Goal: Task Accomplishment & Management: Use online tool/utility

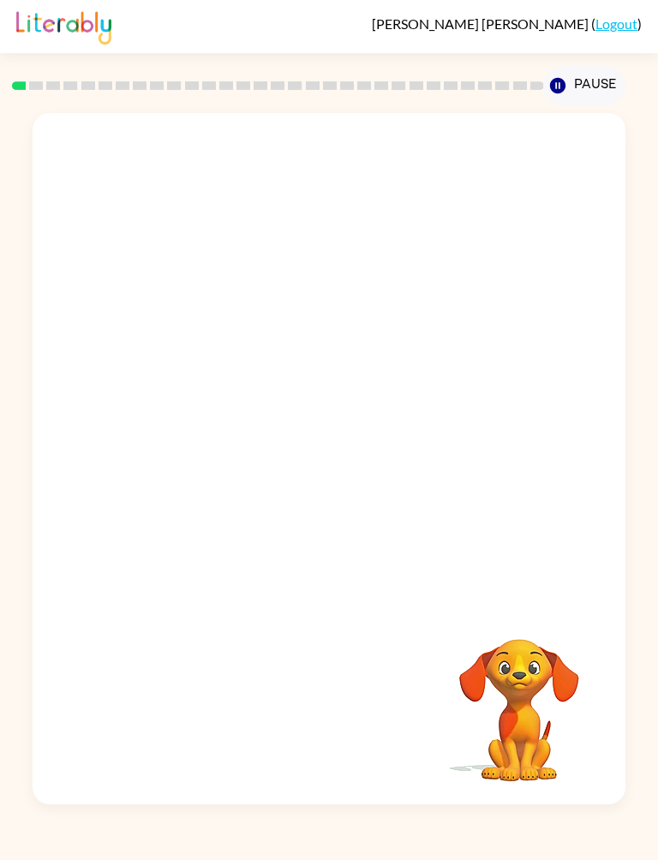
click at [569, 79] on button "Pause Pause" at bounding box center [583, 85] width 81 height 39
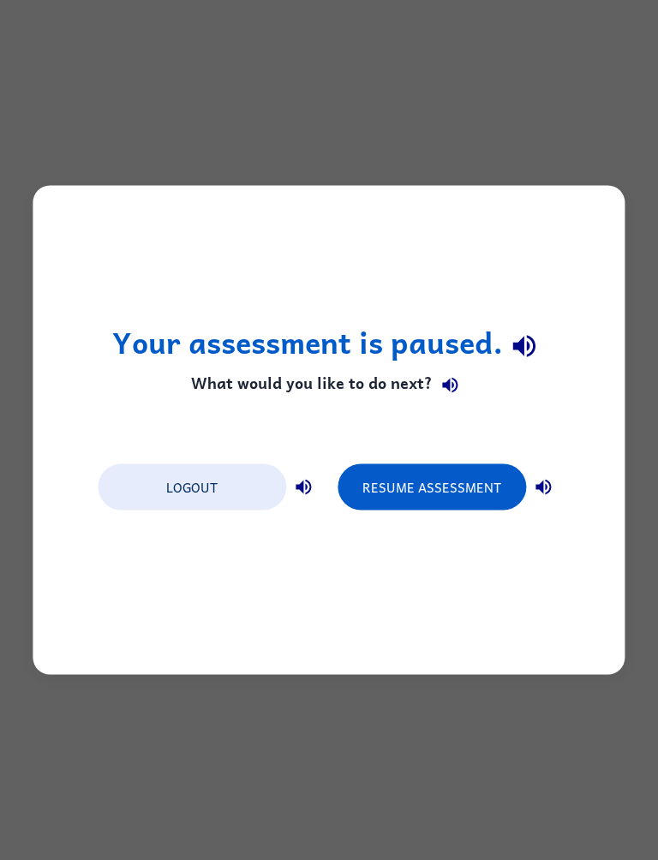
click at [52, 687] on div "Your assessment is paused. What would you like to do next? Logout Resume Assess…" at bounding box center [329, 430] width 658 height 860
click at [445, 487] on button "Resume Assessment" at bounding box center [431, 487] width 188 height 46
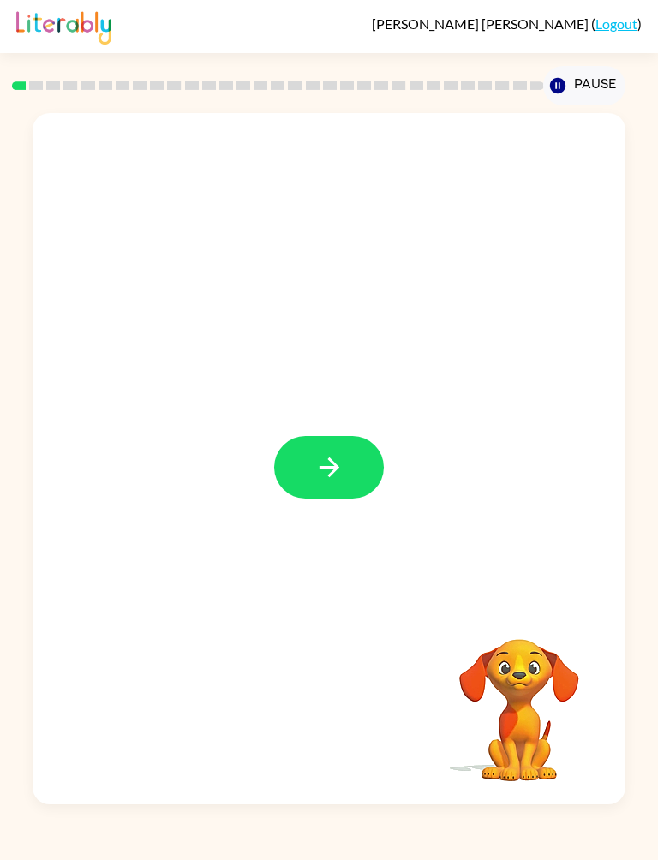
click at [304, 455] on button "button" at bounding box center [329, 467] width 110 height 63
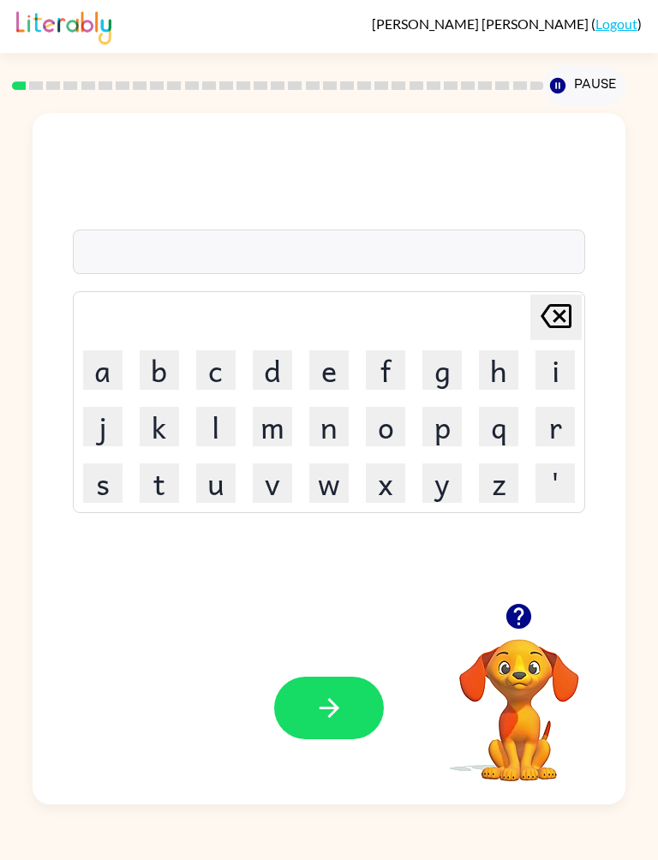
click at [140, 370] on button "b" at bounding box center [159, 369] width 39 height 39
click at [405, 435] on button "o" at bounding box center [385, 426] width 39 height 39
click at [83, 374] on button "a" at bounding box center [102, 369] width 39 height 39
click at [520, 653] on video "Your browser must support playing .mp4 files to use Literably. Please try using…" at bounding box center [518, 697] width 171 height 171
click at [526, 619] on icon "button" at bounding box center [518, 616] width 25 height 25
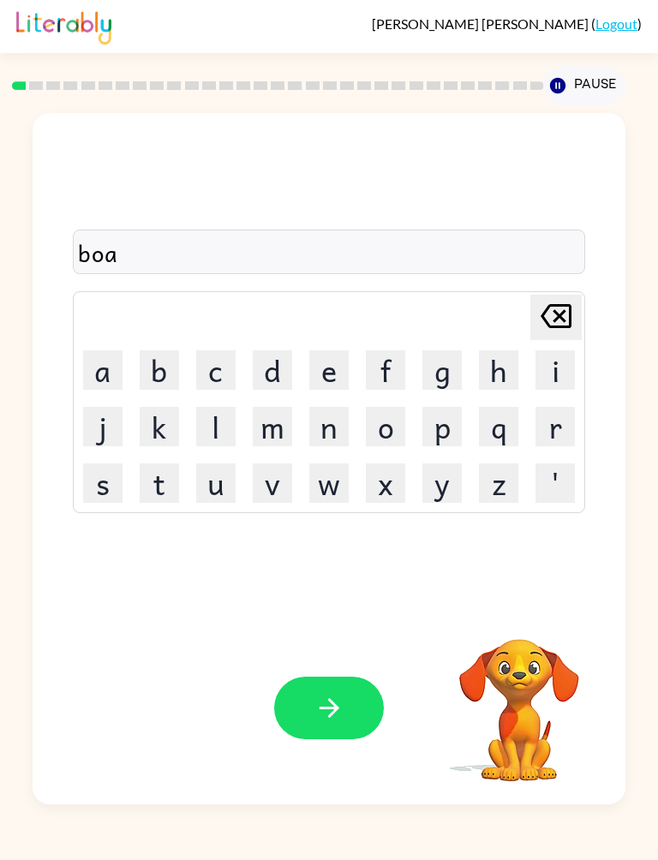
click at [290, 376] on button "d" at bounding box center [272, 369] width 39 height 39
click at [349, 377] on button "e" at bounding box center [328, 369] width 39 height 39
click at [344, 713] on icon "button" at bounding box center [329, 708] width 30 height 30
click at [512, 663] on video "Your browser must support playing .mp4 files to use Literably. Please try using…" at bounding box center [518, 697] width 171 height 171
click at [516, 673] on video "Your browser must support playing .mp4 files to use Literably. Please try using…" at bounding box center [518, 697] width 171 height 171
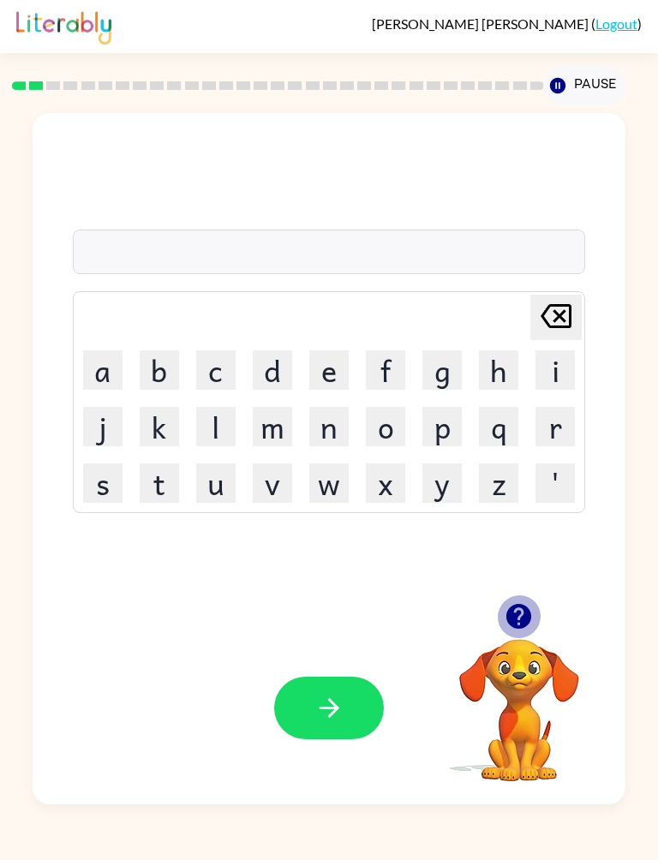
click at [532, 634] on button "button" at bounding box center [519, 616] width 44 height 44
click at [531, 634] on video "Your browser must support playing .mp4 files to use Literably. Please try using…" at bounding box center [518, 697] width 171 height 171
click at [529, 636] on video "Your browser must support playing .mp4 files to use Literably. Please try using…" at bounding box center [518, 697] width 171 height 171
click at [530, 627] on video "Your browser must support playing .mp4 files to use Literably. Please try using…" at bounding box center [518, 697] width 171 height 171
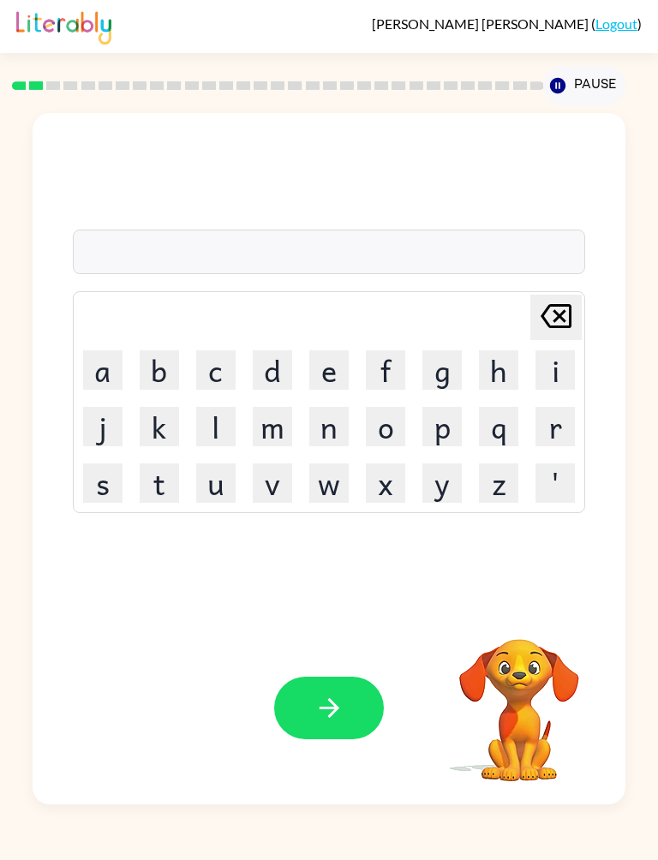
click at [534, 645] on video "Your browser must support playing .mp4 files to use Literably. Please try using…" at bounding box center [518, 697] width 171 height 171
click at [534, 644] on video "Your browser must support playing .mp4 files to use Literably. Please try using…" at bounding box center [518, 697] width 171 height 171
click at [512, 680] on video "Your browser must support playing .mp4 files to use Literably. Please try using…" at bounding box center [518, 697] width 171 height 171
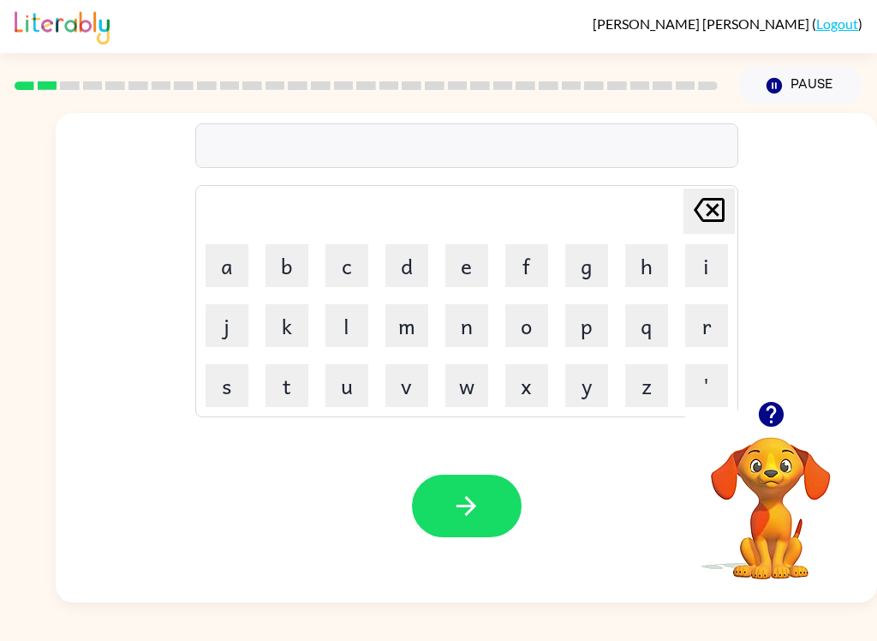
click at [657, 477] on video "Your browser must support playing .mp4 files to use Literably. Please try using…" at bounding box center [770, 495] width 171 height 171
click at [657, 433] on button "button" at bounding box center [771, 414] width 44 height 44
click at [657, 324] on button "r" at bounding box center [706, 325] width 43 height 43
click at [537, 328] on button "o" at bounding box center [526, 325] width 43 height 43
click at [337, 388] on button "u" at bounding box center [346, 385] width 43 height 43
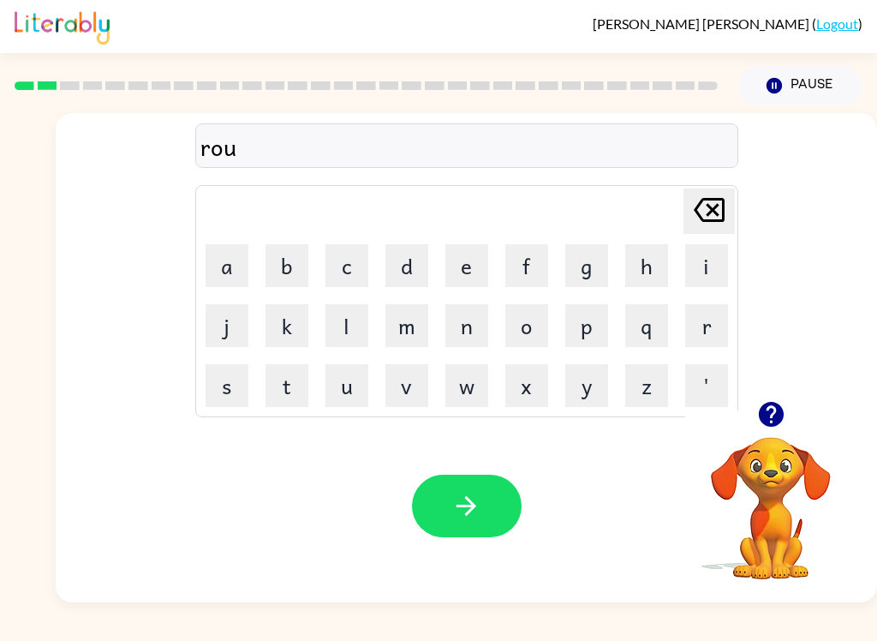
click at [477, 312] on button "n" at bounding box center [466, 325] width 43 height 43
click at [403, 255] on button "d" at bounding box center [406, 265] width 43 height 43
click at [467, 508] on icon "button" at bounding box center [466, 506] width 30 height 30
click at [421, 332] on button "m" at bounding box center [406, 325] width 43 height 43
click at [224, 268] on button "a" at bounding box center [227, 265] width 43 height 43
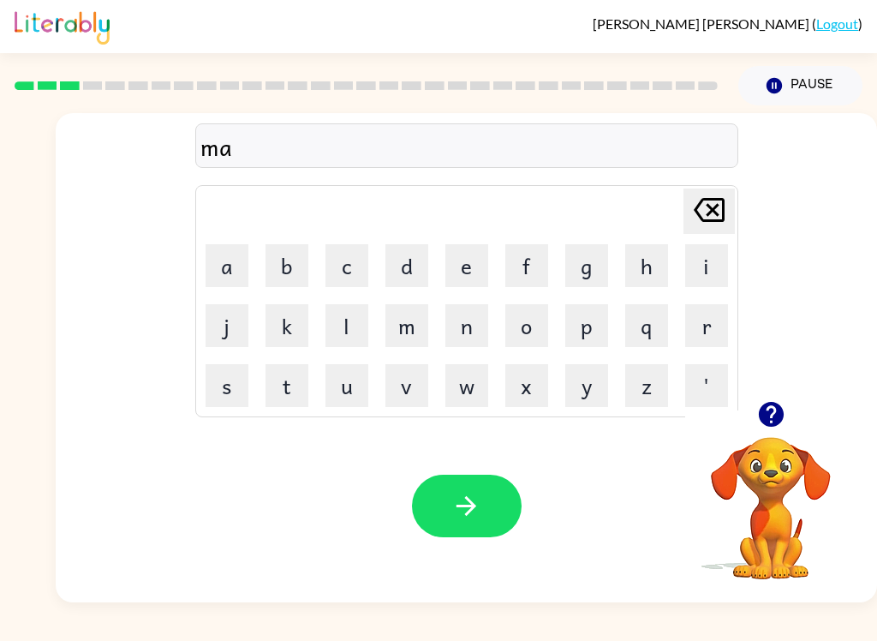
click at [359, 259] on button "c" at bounding box center [346, 265] width 43 height 43
click at [652, 260] on button "h" at bounding box center [646, 265] width 43 height 43
click at [657, 254] on button "i" at bounding box center [706, 265] width 43 height 43
click at [477, 322] on button "n" at bounding box center [466, 325] width 43 height 43
click at [477, 272] on button "e" at bounding box center [466, 265] width 43 height 43
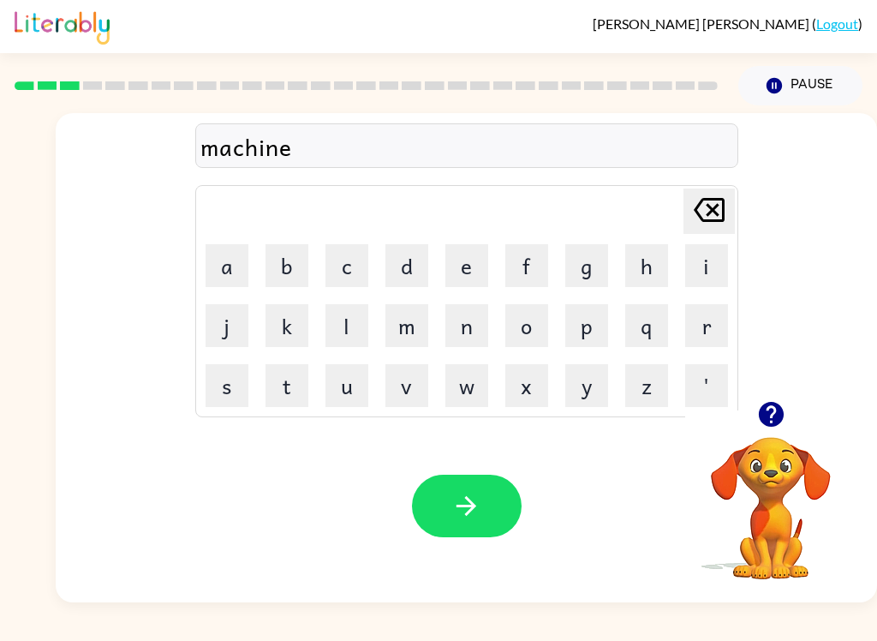
click at [471, 495] on icon "button" at bounding box center [466, 506] width 30 height 30
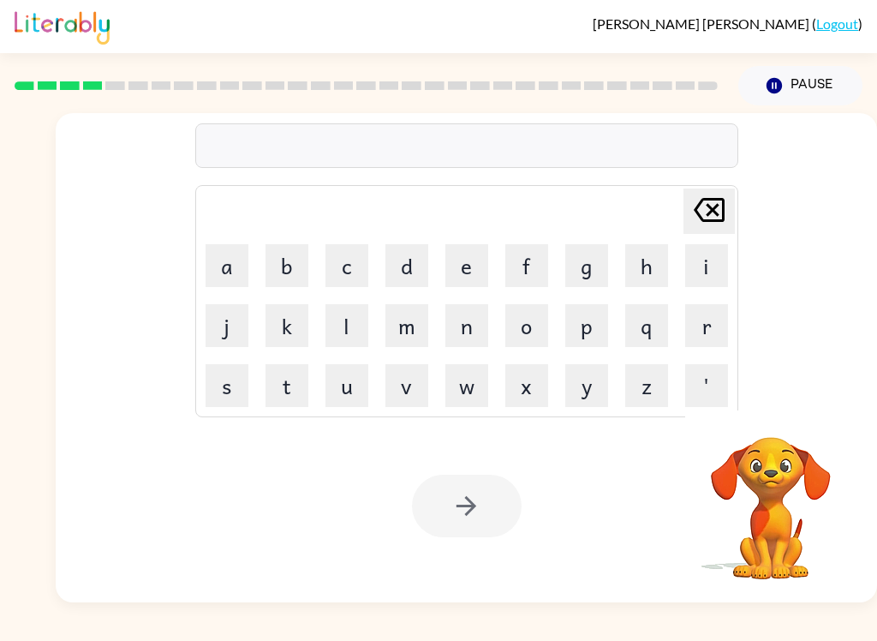
click at [280, 381] on button "t" at bounding box center [287, 385] width 43 height 43
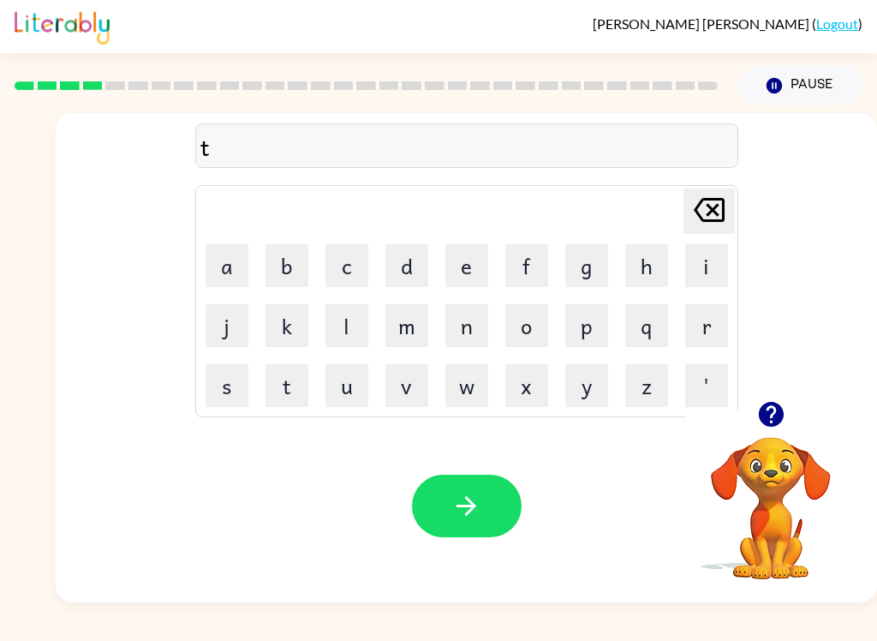
click at [657, 322] on button "r" at bounding box center [706, 325] width 43 height 43
click at [228, 263] on button "a" at bounding box center [227, 265] width 43 height 43
click at [657, 266] on button "i" at bounding box center [706, 265] width 43 height 43
click at [484, 314] on button "n" at bounding box center [466, 325] width 43 height 43
click at [491, 499] on button "button" at bounding box center [467, 506] width 110 height 63
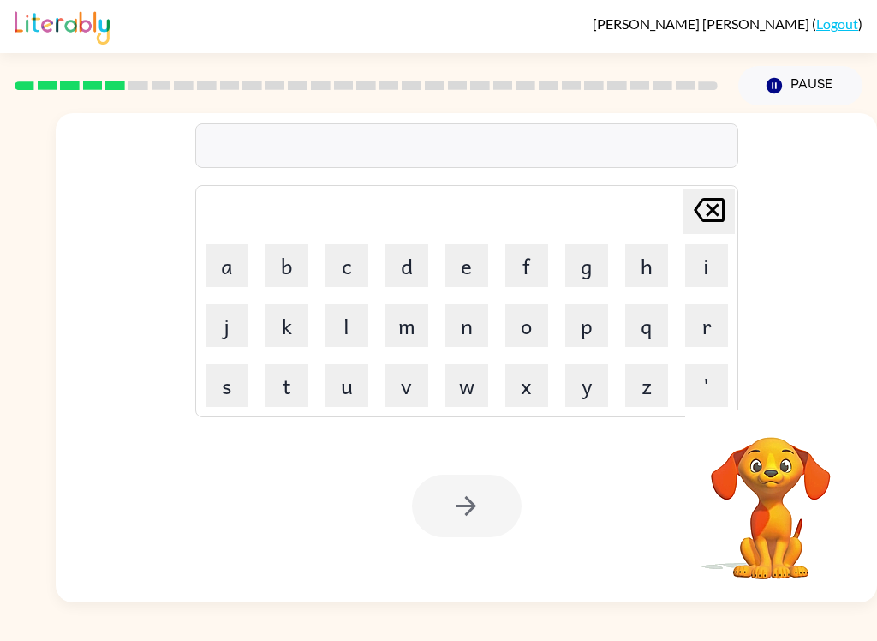
click at [415, 268] on button "d" at bounding box center [406, 265] width 43 height 43
click at [657, 262] on button "i" at bounding box center [706, 265] width 43 height 43
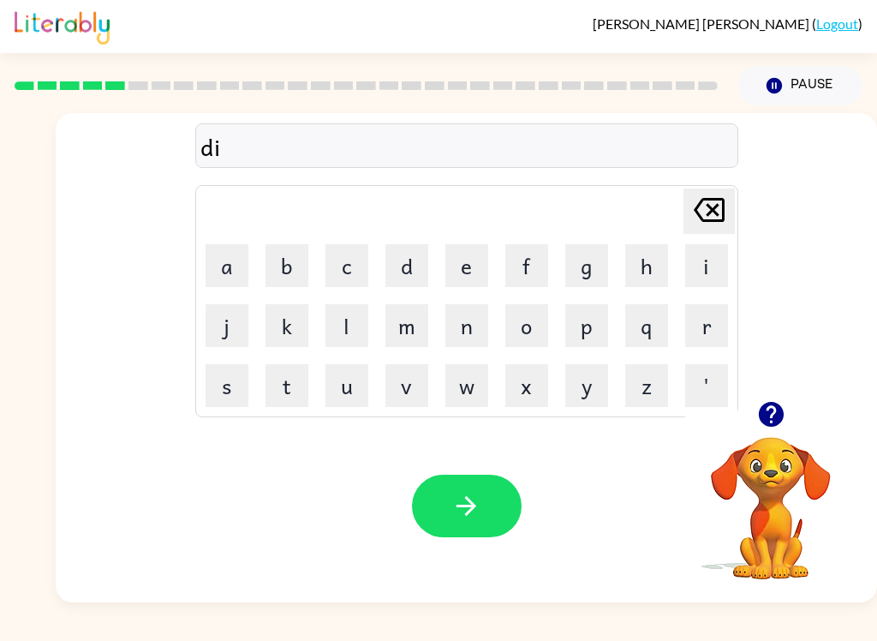
click at [546, 257] on button "f" at bounding box center [526, 265] width 43 height 43
click at [459, 258] on button "e" at bounding box center [466, 265] width 43 height 43
click at [477, 330] on button "n" at bounding box center [466, 325] width 43 height 43
click at [353, 260] on button "c" at bounding box center [346, 265] width 43 height 43
click at [470, 271] on button "e" at bounding box center [466, 265] width 43 height 43
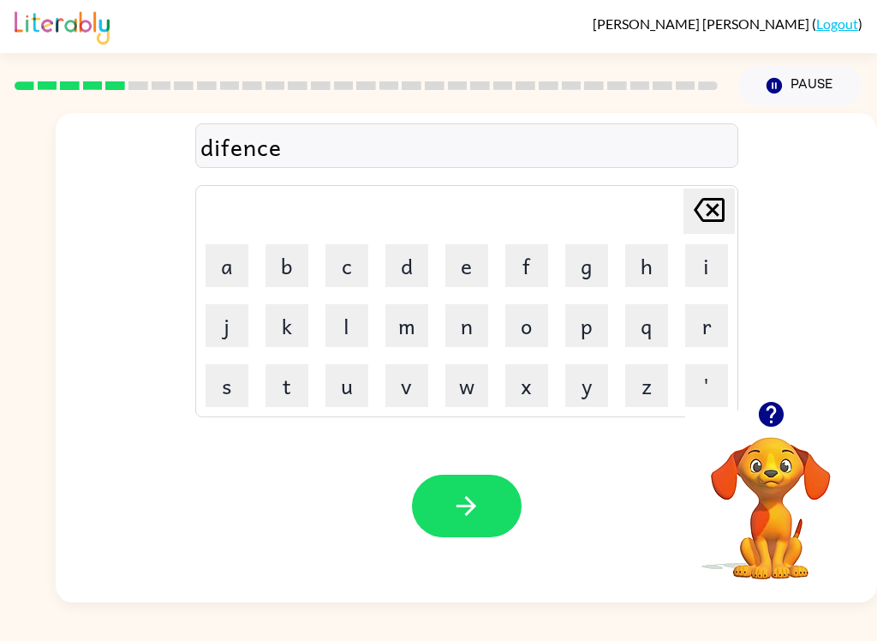
click at [228, 386] on button "s" at bounding box center [227, 385] width 43 height 43
click at [514, 469] on div "Your browser must support playing .mp4 files to use Literably. Please try using…" at bounding box center [466, 505] width 821 height 193
click at [497, 491] on button "button" at bounding box center [467, 506] width 110 height 63
click at [414, 382] on button "v" at bounding box center [406, 385] width 43 height 43
click at [239, 267] on button "a" at bounding box center [227, 265] width 43 height 43
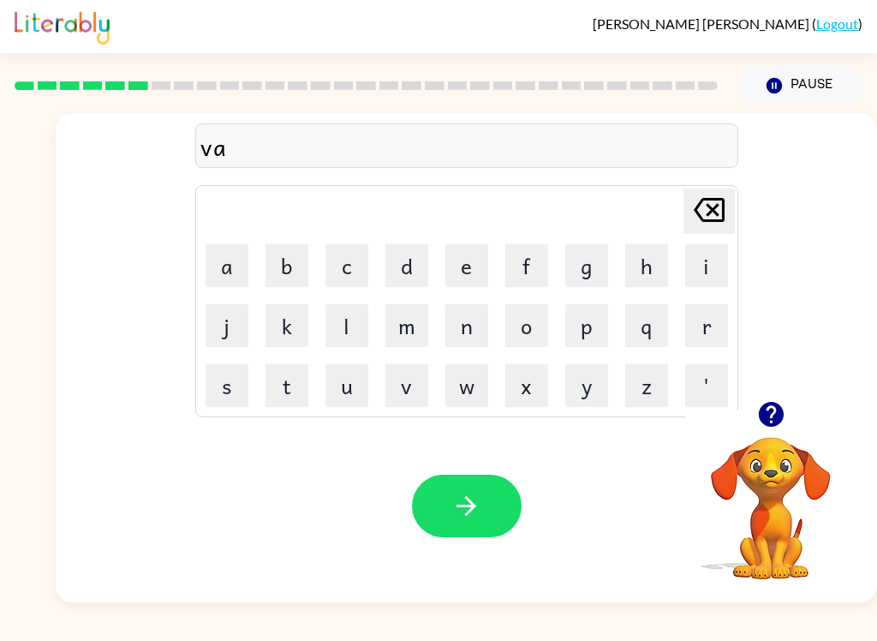
click at [358, 270] on button "c" at bounding box center [346, 265] width 43 height 43
click at [237, 249] on button "a" at bounding box center [227, 265] width 43 height 43
click at [297, 387] on button "t" at bounding box center [287, 385] width 43 height 43
click at [657, 257] on button "i" at bounding box center [706, 265] width 43 height 43
click at [533, 315] on button "o" at bounding box center [526, 325] width 43 height 43
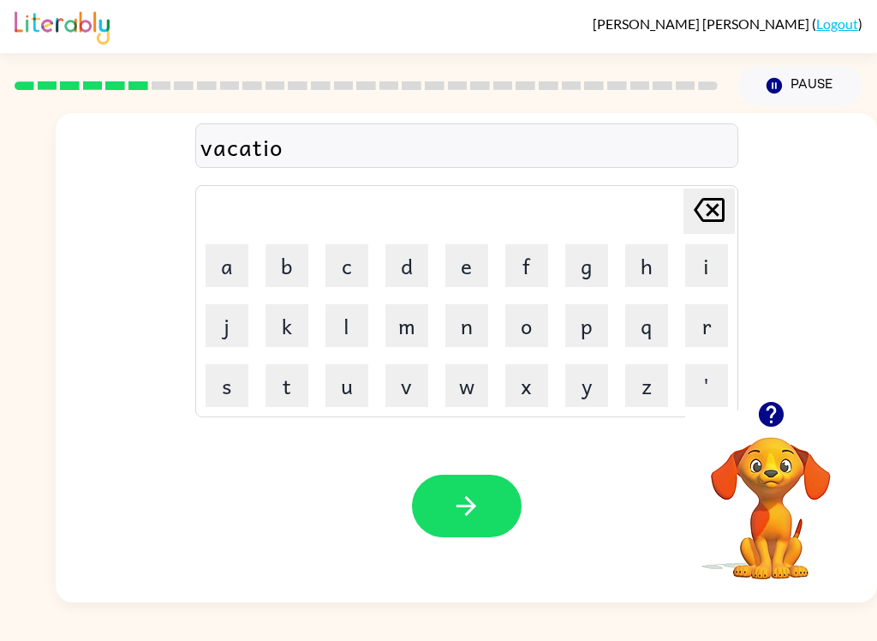
click at [467, 325] on button "n" at bounding box center [466, 325] width 43 height 43
click at [465, 510] on icon "button" at bounding box center [466, 506] width 30 height 30
click at [589, 331] on button "p" at bounding box center [586, 325] width 43 height 43
click at [330, 385] on button "u" at bounding box center [346, 385] width 43 height 43
click at [346, 326] on button "l" at bounding box center [346, 325] width 43 height 43
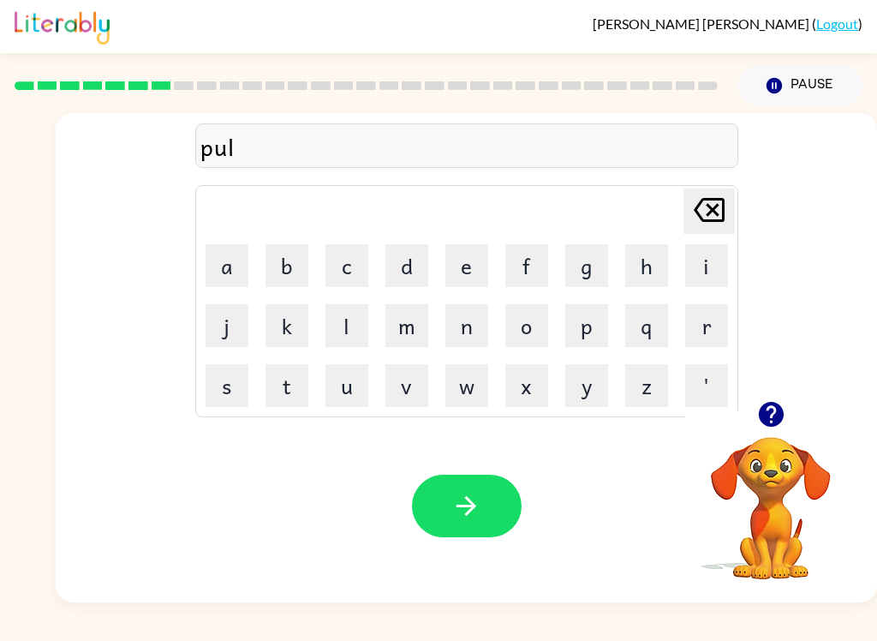
click at [466, 272] on button "e" at bounding box center [466, 265] width 43 height 43
click at [657, 202] on icon "[PERSON_NAME] last character input" at bounding box center [709, 209] width 41 height 41
click at [657, 206] on icon "[PERSON_NAME] last character input" at bounding box center [709, 209] width 41 height 41
click at [339, 391] on button "u" at bounding box center [346, 385] width 43 height 43
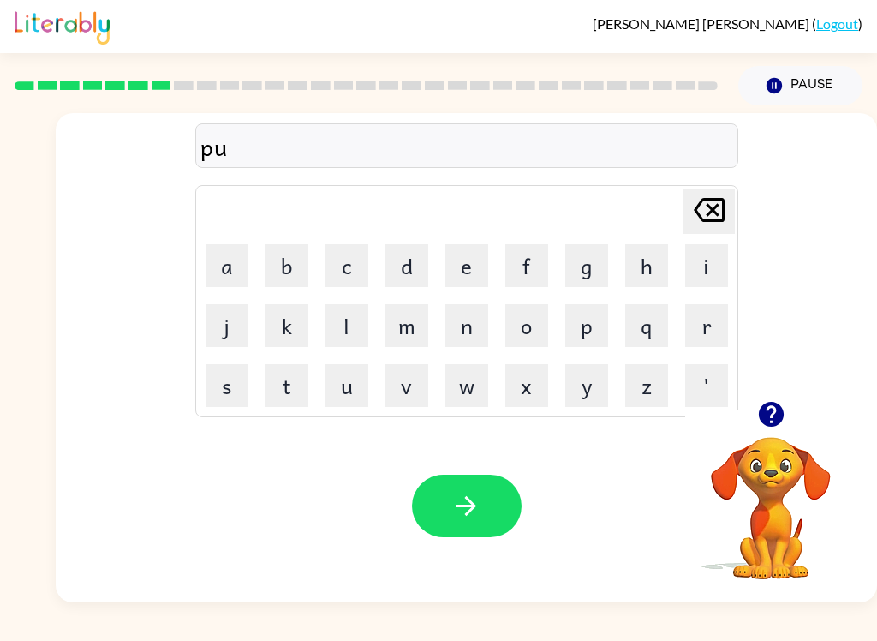
click at [403, 270] on button "d" at bounding box center [406, 265] width 43 height 43
click at [336, 327] on button "l" at bounding box center [346, 325] width 43 height 43
click at [463, 277] on button "e" at bounding box center [466, 265] width 43 height 43
click at [481, 484] on button "button" at bounding box center [467, 506] width 110 height 63
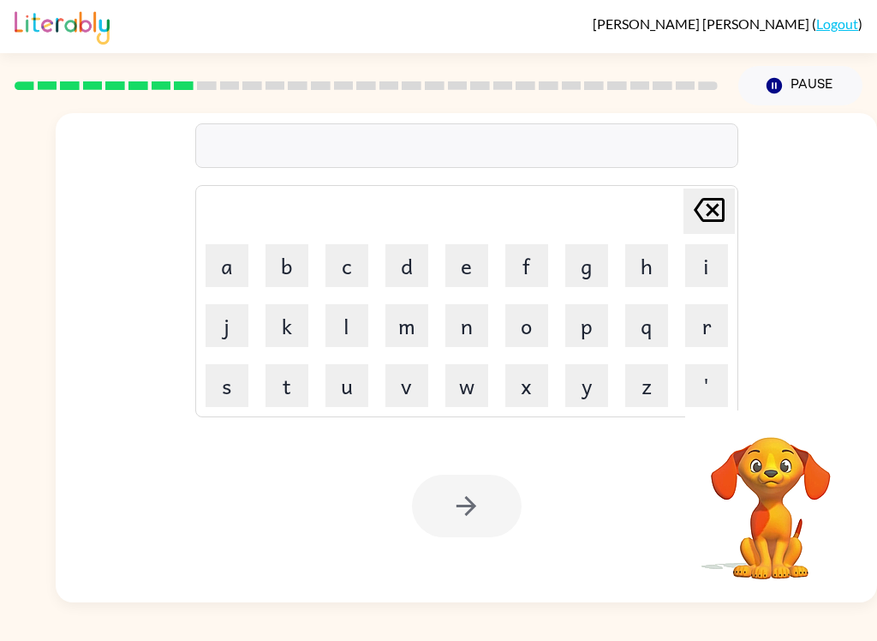
click at [426, 333] on button "m" at bounding box center [406, 325] width 43 height 43
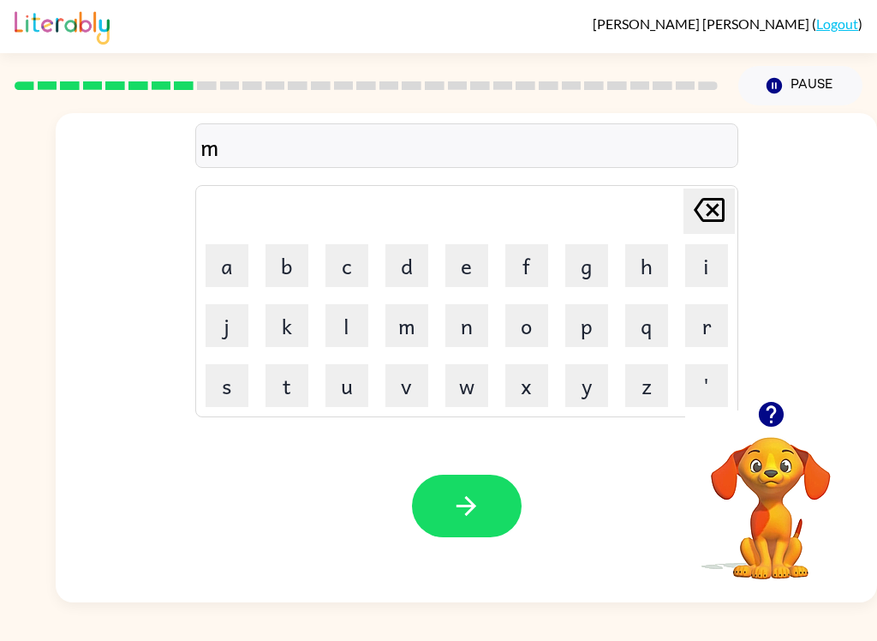
click at [657, 256] on button "i" at bounding box center [706, 265] width 43 height 43
click at [657, 328] on button "r" at bounding box center [706, 325] width 43 height 43
click at [212, 249] on button "a" at bounding box center [227, 265] width 43 height 43
click at [345, 266] on button "c" at bounding box center [346, 265] width 43 height 43
click at [466, 256] on button "e" at bounding box center [466, 265] width 43 height 43
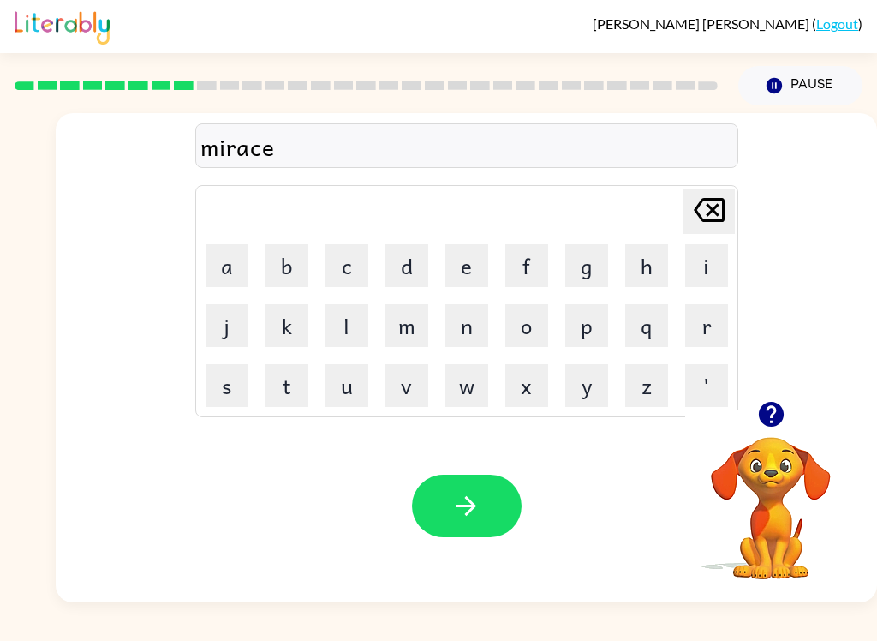
click at [657, 209] on icon "[PERSON_NAME] last character input" at bounding box center [709, 209] width 41 height 41
click at [339, 325] on button "l" at bounding box center [346, 325] width 43 height 43
click at [469, 266] on button "e" at bounding box center [466, 265] width 43 height 43
click at [489, 496] on button "button" at bounding box center [467, 506] width 110 height 63
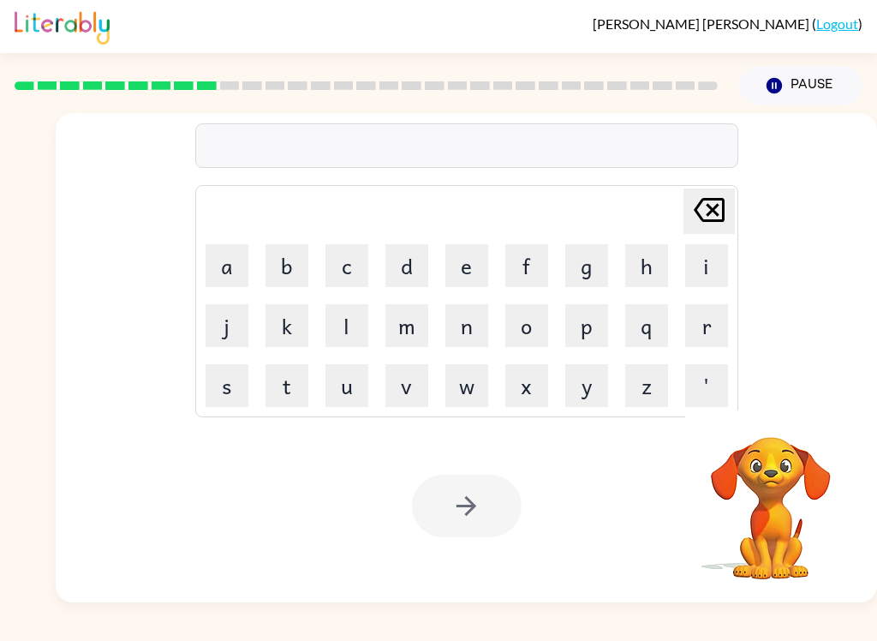
click at [400, 328] on button "m" at bounding box center [406, 325] width 43 height 43
click at [540, 327] on button "o" at bounding box center [526, 325] width 43 height 43
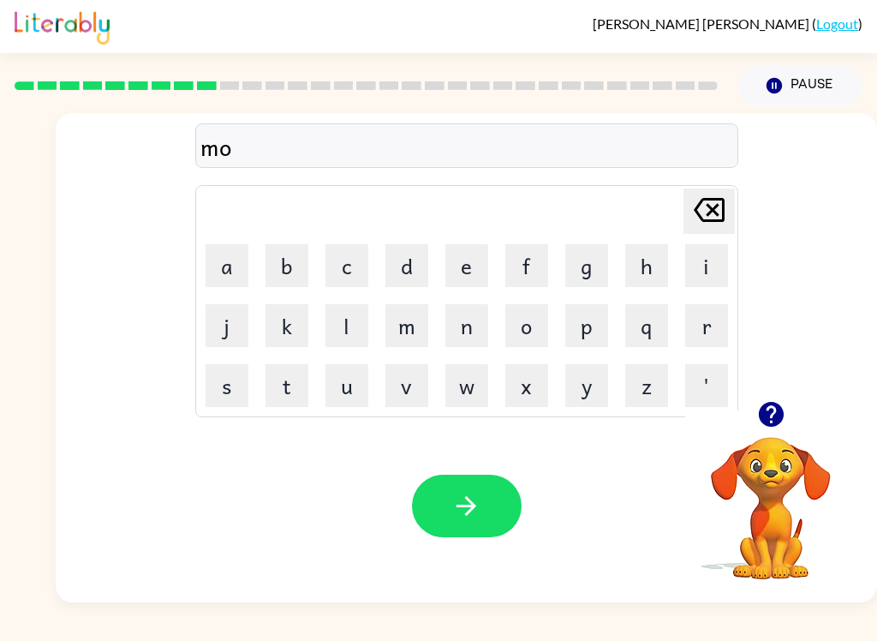
click at [657, 330] on button "r" at bounding box center [706, 325] width 43 height 43
click at [471, 330] on button "n" at bounding box center [466, 325] width 43 height 43
click at [188, 284] on div "morn Delete Delete last character input a b c d e f g h i j k l m n o p q r s t…" at bounding box center [466, 257] width 821 height 288
click at [657, 265] on button "i" at bounding box center [706, 265] width 43 height 43
click at [473, 335] on button "n" at bounding box center [466, 325] width 43 height 43
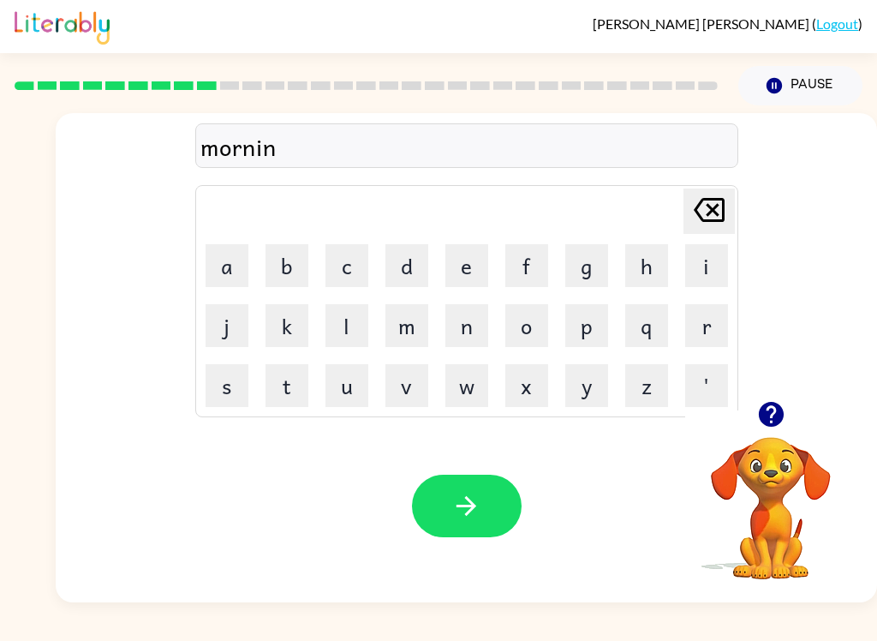
click at [585, 275] on button "g" at bounding box center [586, 265] width 43 height 43
click at [487, 501] on button "button" at bounding box center [467, 506] width 110 height 63
click at [418, 248] on button "d" at bounding box center [406, 265] width 43 height 43
click at [657, 270] on button "i" at bounding box center [706, 265] width 43 height 43
click at [238, 380] on button "s" at bounding box center [227, 385] width 43 height 43
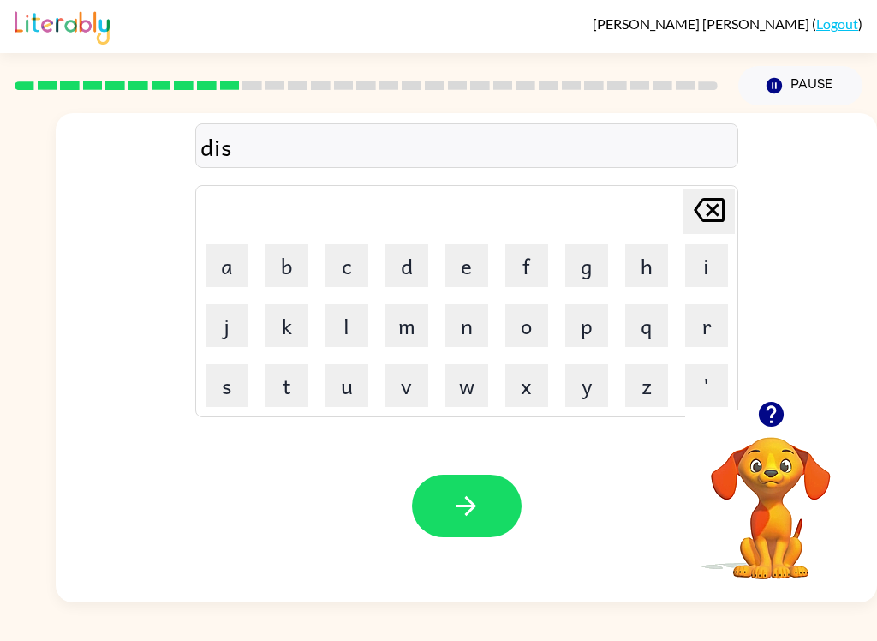
click at [238, 379] on button "s" at bounding box center [227, 385] width 43 height 43
click at [657, 330] on button "r" at bounding box center [706, 325] width 43 height 43
click at [657, 220] on icon "[PERSON_NAME] last character input" at bounding box center [709, 209] width 41 height 41
click at [657, 219] on icon "[PERSON_NAME] last character input" at bounding box center [709, 209] width 41 height 41
click at [285, 391] on button "t" at bounding box center [287, 385] width 43 height 43
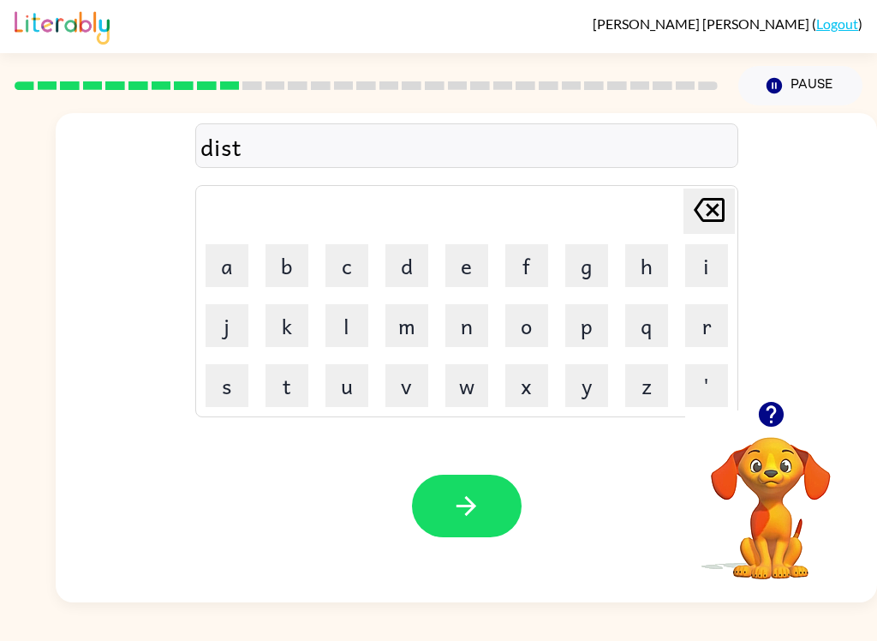
click at [657, 324] on button "r" at bounding box center [706, 325] width 43 height 43
click at [367, 393] on button "u" at bounding box center [346, 385] width 43 height 43
click at [238, 388] on button "s" at bounding box center [227, 385] width 43 height 43
click at [287, 397] on button "t" at bounding box center [287, 385] width 43 height 43
click at [480, 501] on icon "button" at bounding box center [466, 506] width 30 height 30
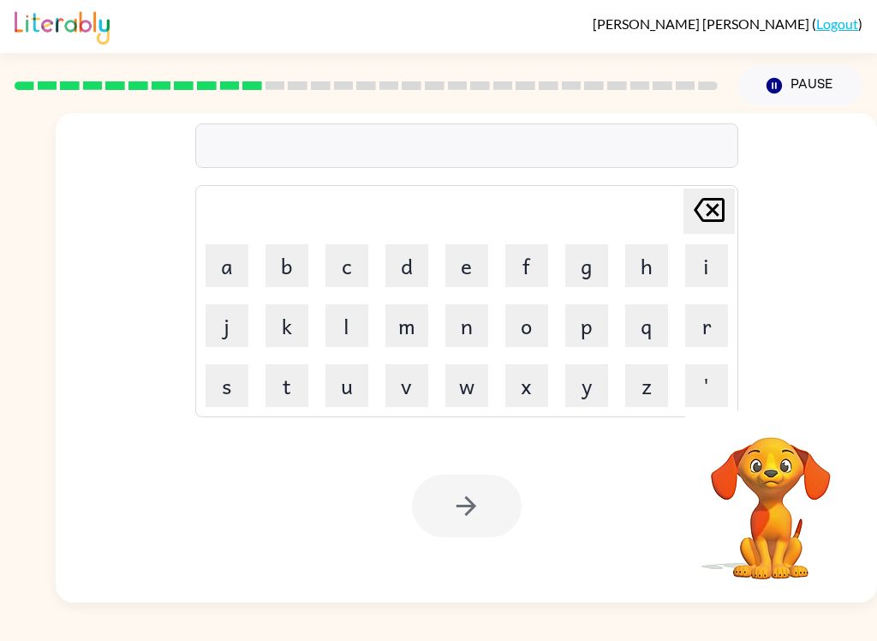
click at [657, 324] on button "r" at bounding box center [706, 325] width 43 height 43
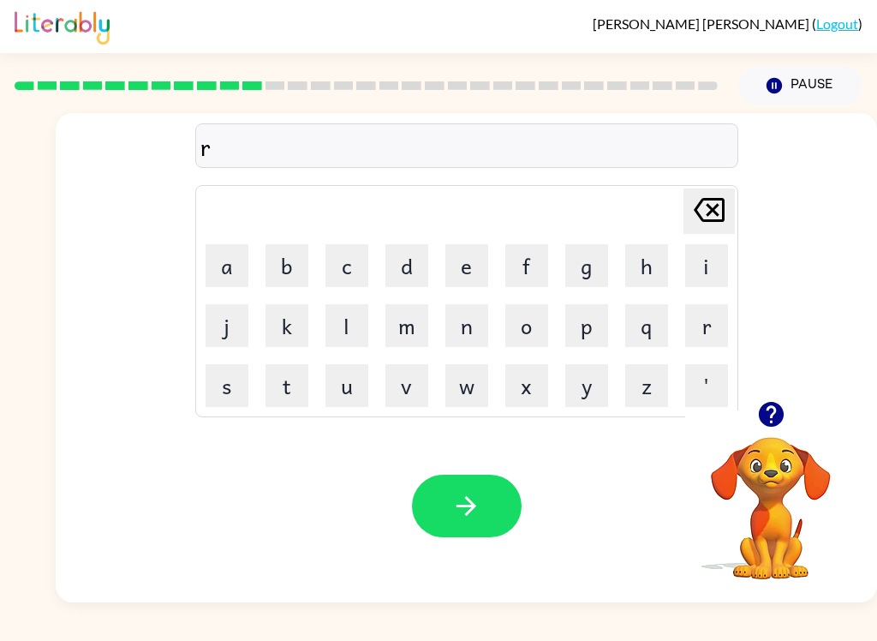
click at [534, 329] on button "o" at bounding box center [526, 325] width 43 height 43
click at [230, 260] on button "a" at bounding box center [227, 265] width 43 height 43
click at [401, 260] on button "d" at bounding box center [406, 265] width 43 height 43
click at [484, 510] on button "button" at bounding box center [467, 506] width 110 height 63
click at [219, 263] on button "a" at bounding box center [227, 265] width 43 height 43
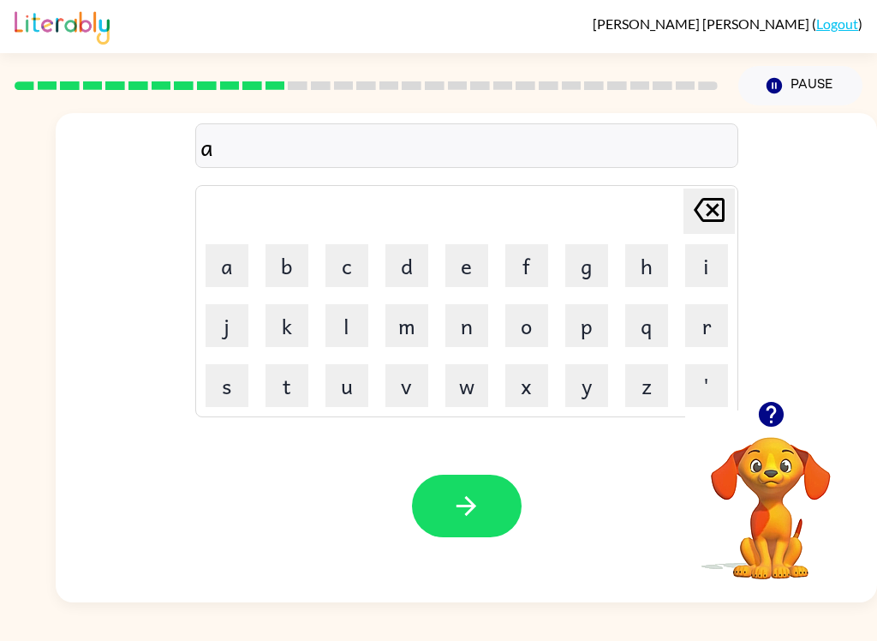
click at [589, 322] on button "p" at bounding box center [586, 325] width 43 height 43
click at [657, 216] on icon at bounding box center [709, 210] width 31 height 24
click at [657, 214] on icon "[PERSON_NAME] last character input" at bounding box center [709, 209] width 41 height 41
click at [339, 381] on button "u" at bounding box center [346, 385] width 43 height 43
click at [596, 331] on button "p" at bounding box center [586, 325] width 43 height 43
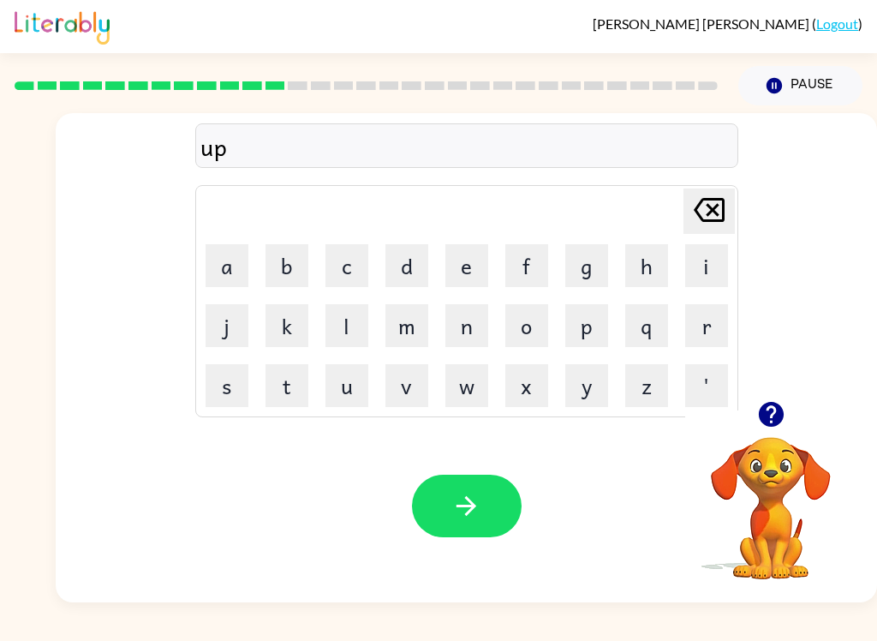
click at [593, 260] on button "g" at bounding box center [586, 265] width 43 height 43
click at [657, 332] on button "r" at bounding box center [706, 325] width 43 height 43
click at [657, 266] on button "i" at bounding box center [706, 265] width 43 height 43
click at [403, 262] on button "d" at bounding box center [406, 265] width 43 height 43
click at [486, 489] on button "button" at bounding box center [467, 506] width 110 height 63
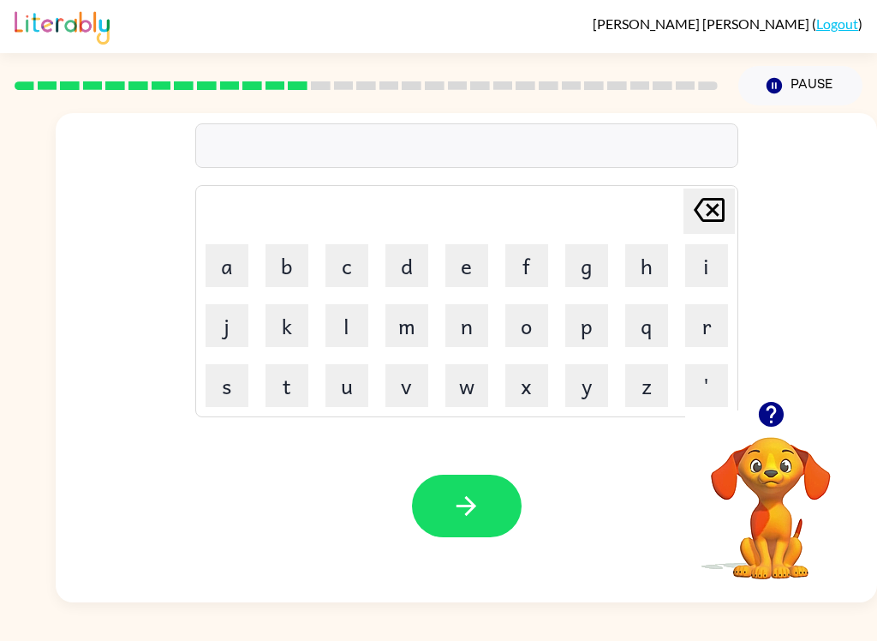
click at [425, 331] on button "m" at bounding box center [406, 325] width 43 height 43
click at [221, 258] on button "a" at bounding box center [227, 265] width 43 height 43
click at [335, 272] on button "c" at bounding box center [346, 265] width 43 height 43
click at [483, 334] on button "n" at bounding box center [466, 325] width 43 height 43
click at [471, 262] on button "e" at bounding box center [466, 265] width 43 height 43
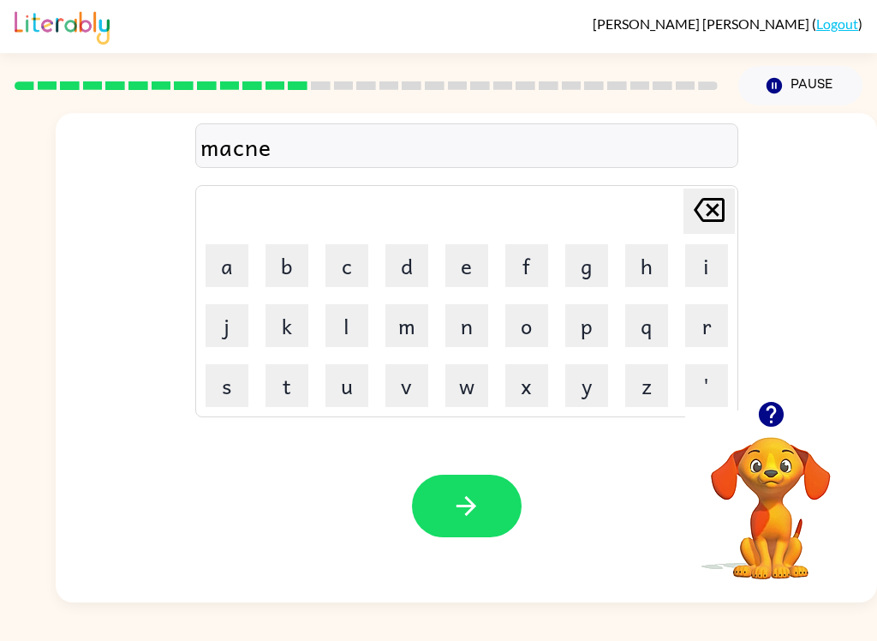
click at [233, 379] on button "s" at bounding box center [227, 385] width 43 height 43
click at [232, 378] on button "s" at bounding box center [227, 385] width 43 height 43
click at [490, 504] on button "button" at bounding box center [467, 506] width 110 height 63
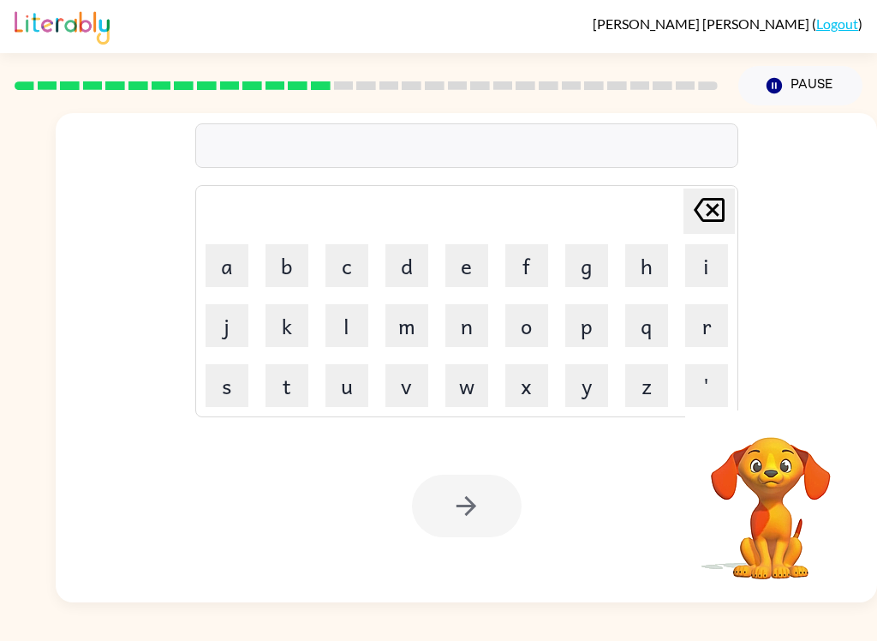
click at [657, 91] on button "Pause Pause" at bounding box center [800, 85] width 124 height 39
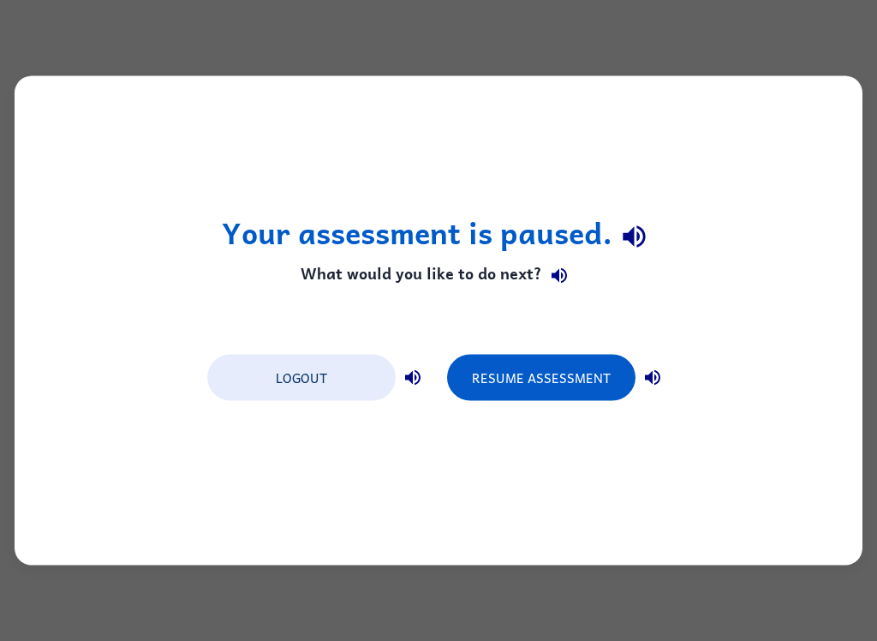
click at [588, 379] on button "Resume Assessment" at bounding box center [541, 378] width 188 height 46
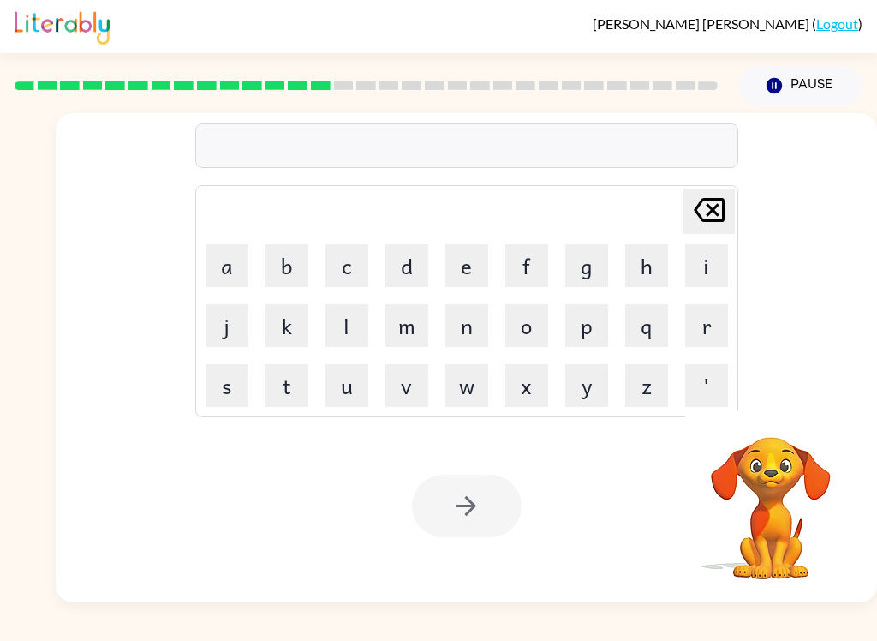
click at [287, 262] on button "b" at bounding box center [287, 265] width 43 height 43
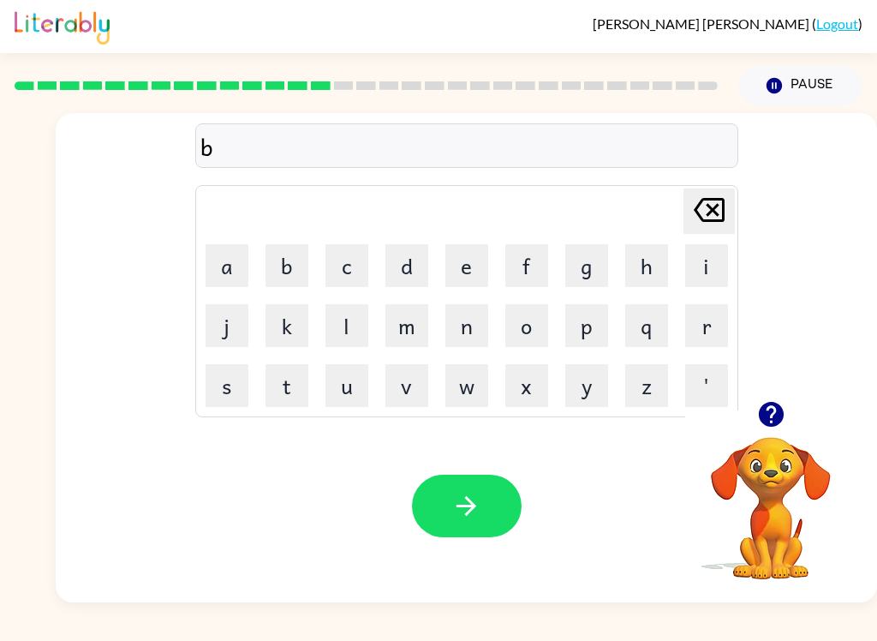
click at [535, 335] on button "o" at bounding box center [526, 325] width 43 height 43
click at [469, 325] on button "n" at bounding box center [466, 325] width 43 height 43
click at [457, 269] on button "e" at bounding box center [466, 265] width 43 height 43
click at [237, 374] on button "s" at bounding box center [227, 385] width 43 height 43
click at [236, 374] on button "s" at bounding box center [227, 385] width 43 height 43
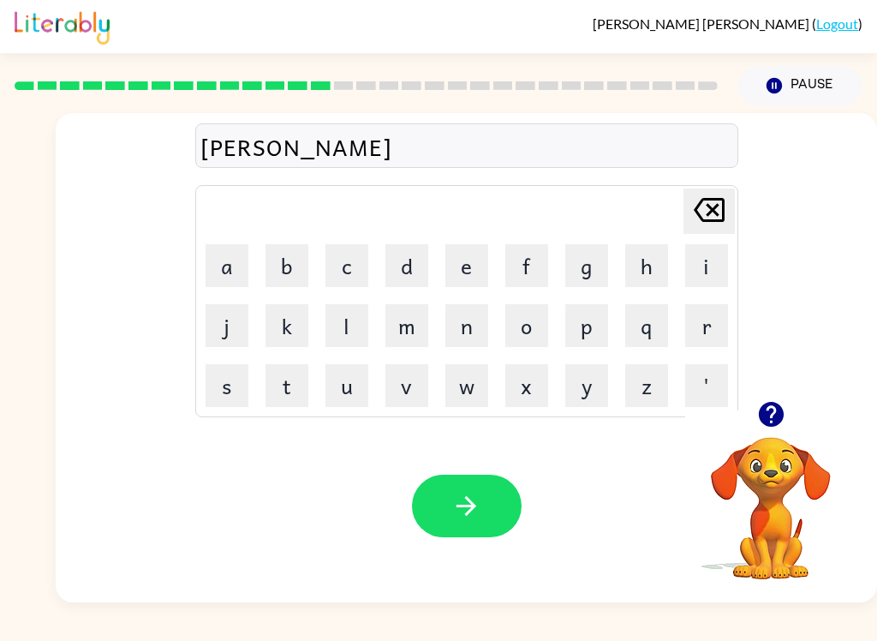
click at [485, 503] on button "button" at bounding box center [467, 506] width 110 height 63
click at [233, 374] on button "s" at bounding box center [227, 385] width 43 height 43
click at [362, 391] on button "u" at bounding box center [346, 385] width 43 height 43
click at [657, 318] on button "r" at bounding box center [706, 325] width 43 height 43
click at [406, 329] on button "m" at bounding box center [406, 325] width 43 height 43
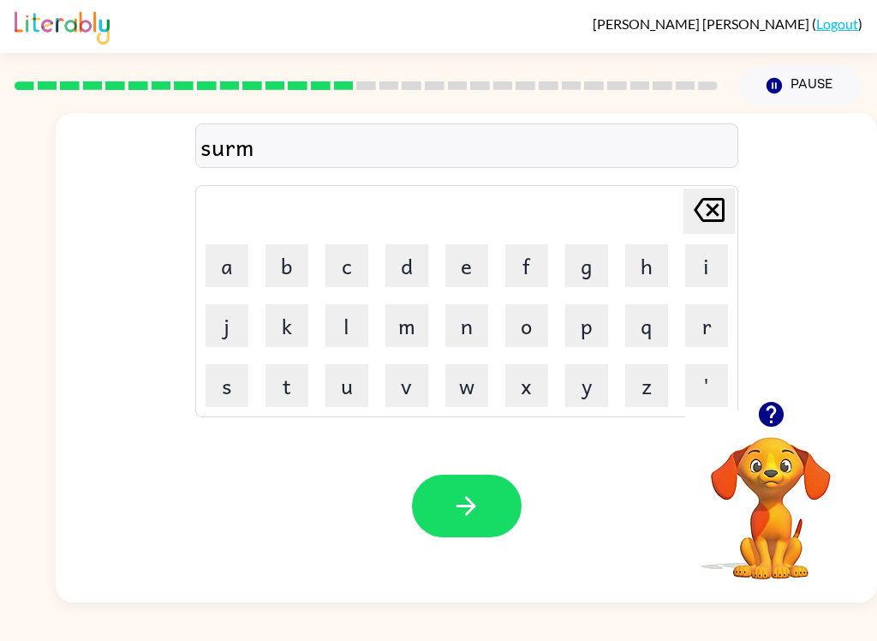
click at [483, 532] on button "button" at bounding box center [467, 506] width 110 height 63
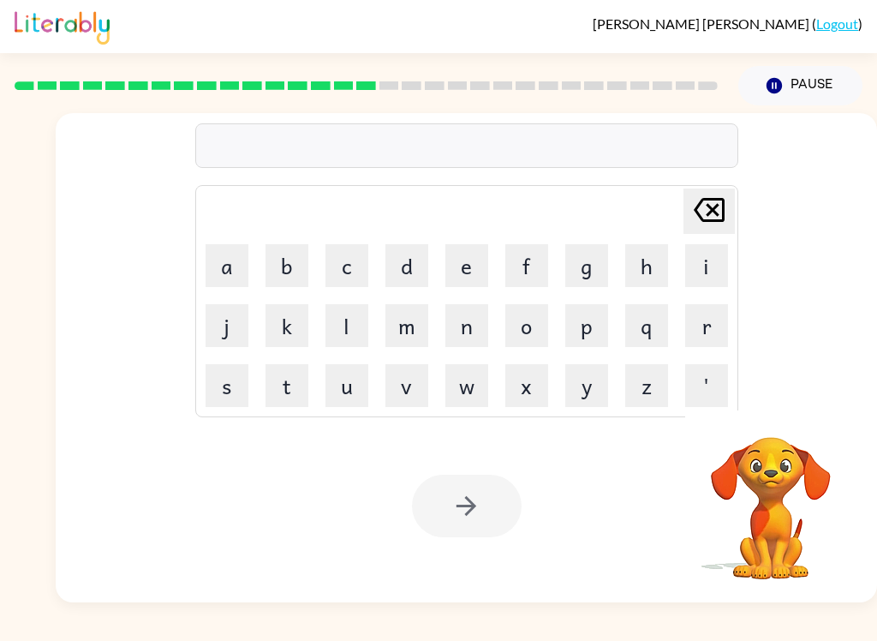
click at [657, 335] on button "r" at bounding box center [706, 325] width 43 height 43
click at [222, 253] on button "a" at bounding box center [227, 265] width 43 height 43
click at [418, 324] on button "m" at bounding box center [406, 325] width 43 height 43
click at [484, 500] on div at bounding box center [467, 506] width 110 height 63
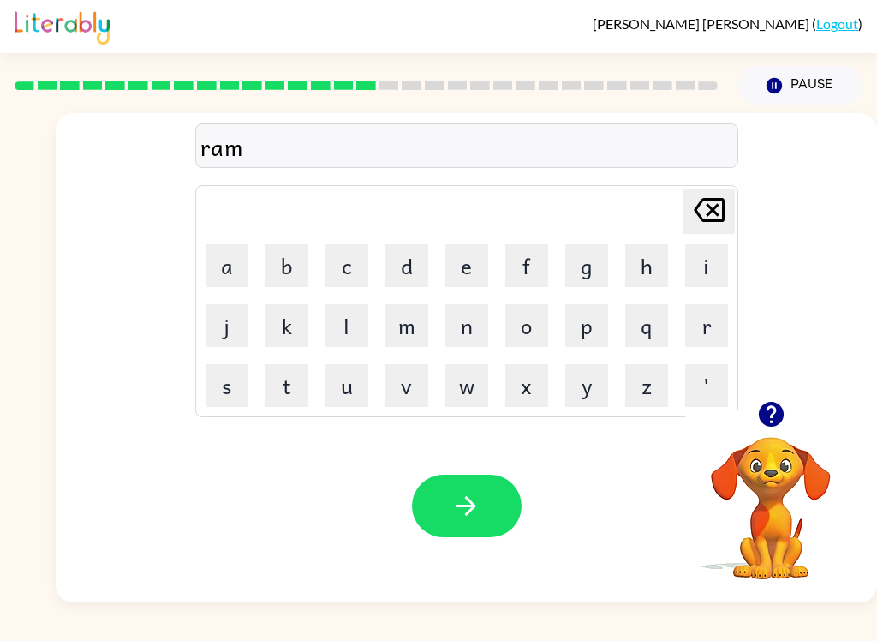
click at [504, 504] on button "button" at bounding box center [467, 506] width 110 height 63
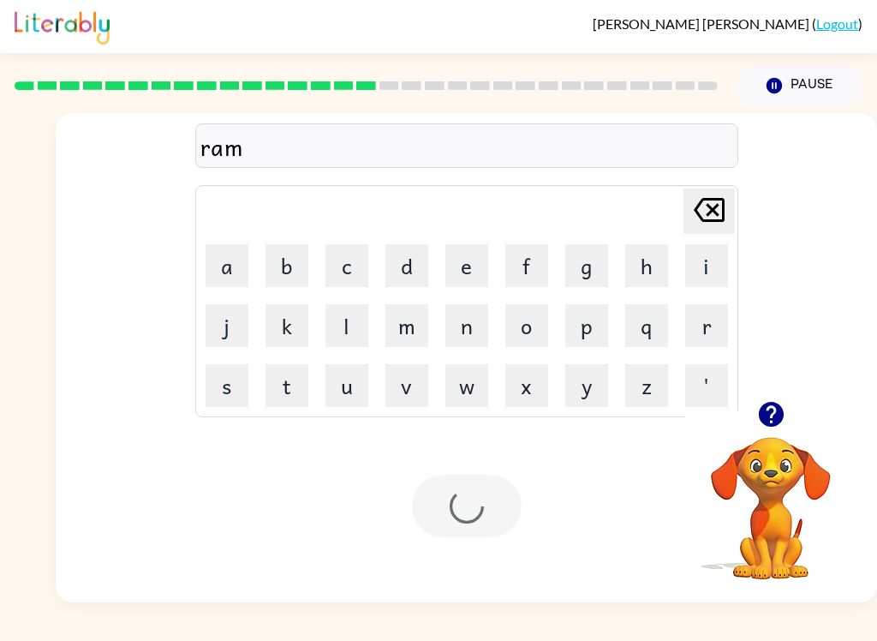
click at [504, 503] on div at bounding box center [467, 506] width 110 height 63
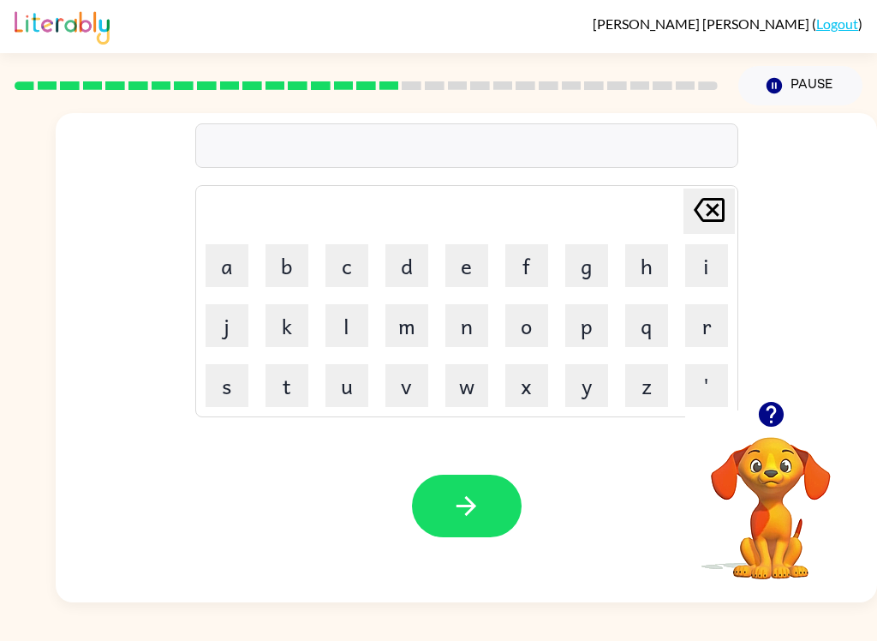
click at [99, 265] on div "[PERSON_NAME] last character input a b c d e f g h i j k l m n o p q r s t u v …" at bounding box center [466, 257] width 821 height 288
click at [657, 481] on video "Your browser must support playing .mp4 files to use Literably. Please try using…" at bounding box center [770, 495] width 171 height 171
click at [657, 462] on video "Your browser must support playing .mp4 files to use Literably. Please try using…" at bounding box center [770, 495] width 171 height 171
click at [657, 487] on video "Your browser must support playing .mp4 files to use Literably. Please try using…" at bounding box center [770, 495] width 171 height 171
click at [657, 486] on video "Your browser must support playing .mp4 files to use Literably. Please try using…" at bounding box center [770, 495] width 171 height 171
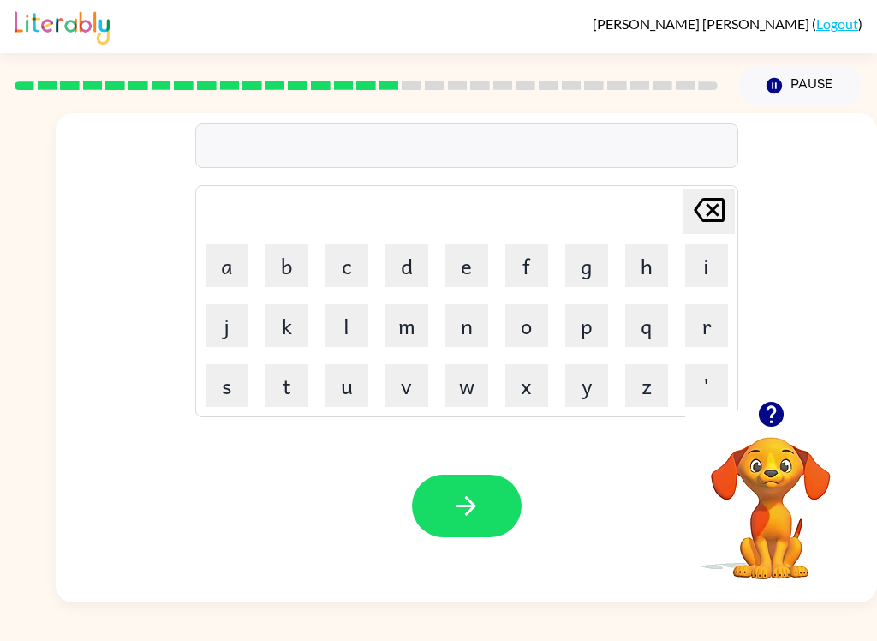
click at [657, 96] on button "Pause Pause" at bounding box center [800, 85] width 124 height 39
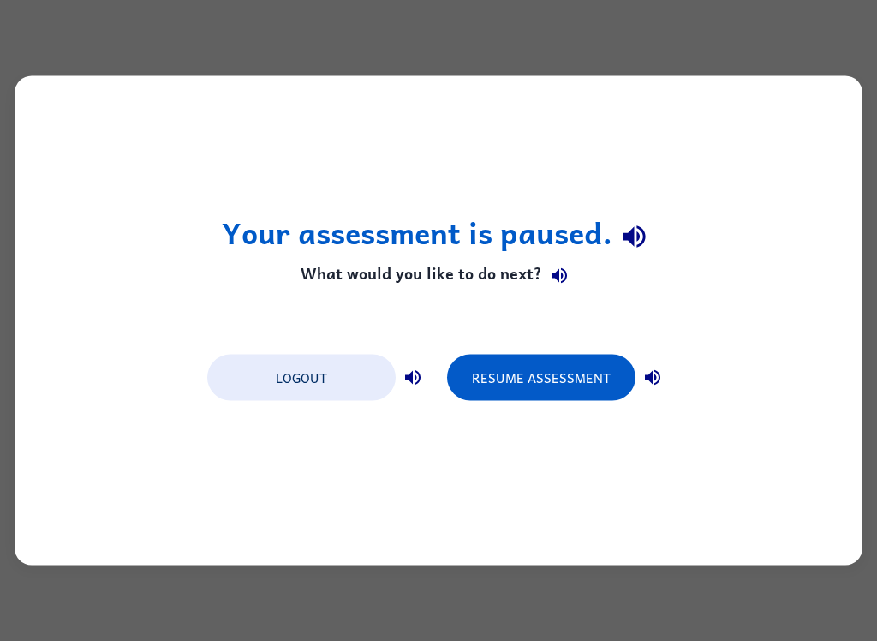
click at [601, 373] on button "Resume Assessment" at bounding box center [541, 378] width 188 height 46
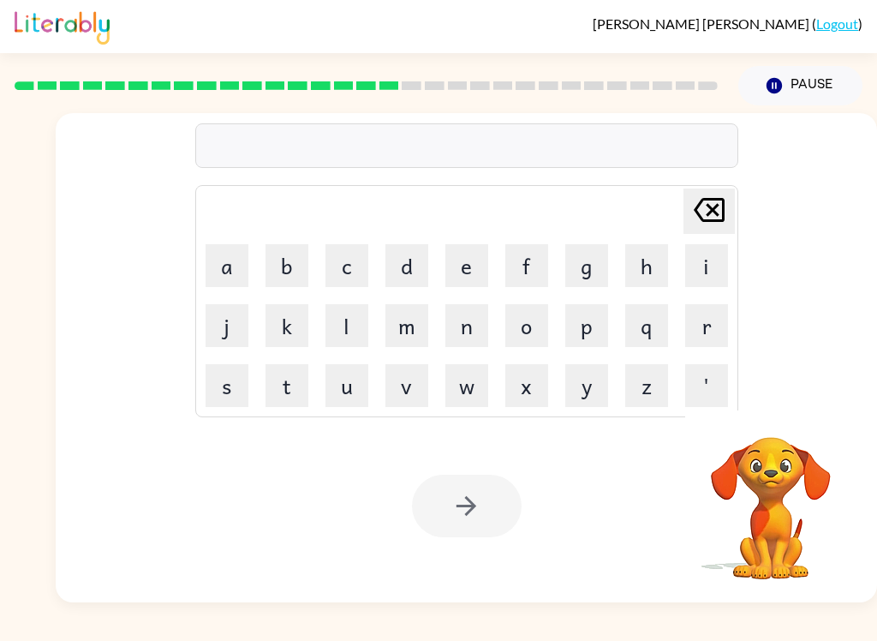
click at [282, 255] on button "b" at bounding box center [287, 265] width 43 height 43
click at [657, 321] on button "r" at bounding box center [706, 325] width 43 height 43
click at [657, 260] on button "i" at bounding box center [706, 265] width 43 height 43
click at [481, 325] on button "n" at bounding box center [466, 325] width 43 height 43
click at [657, 212] on icon "[PERSON_NAME] last character input" at bounding box center [709, 209] width 41 height 41
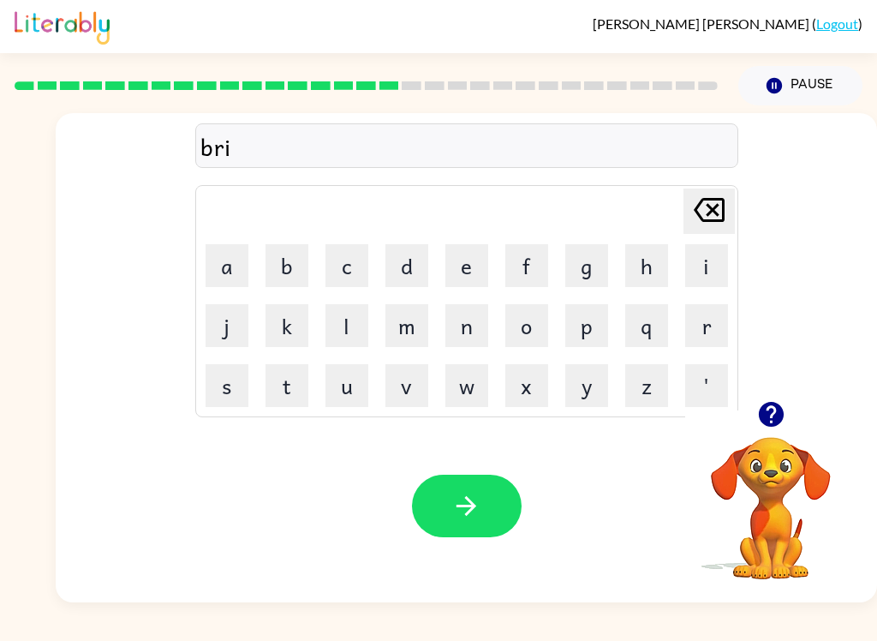
click at [427, 306] on button "m" at bounding box center [406, 325] width 43 height 43
click at [657, 272] on button "i" at bounding box center [706, 265] width 43 height 43
click at [478, 329] on button "n" at bounding box center [466, 325] width 43 height 43
click at [587, 272] on button "g" at bounding box center [586, 265] width 43 height 43
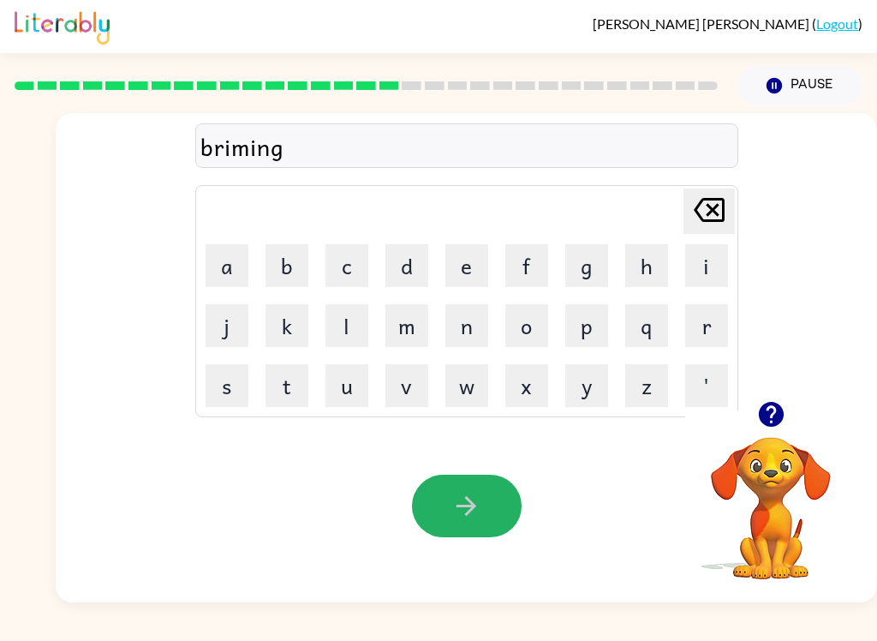
click at [488, 510] on button "button" at bounding box center [467, 506] width 110 height 63
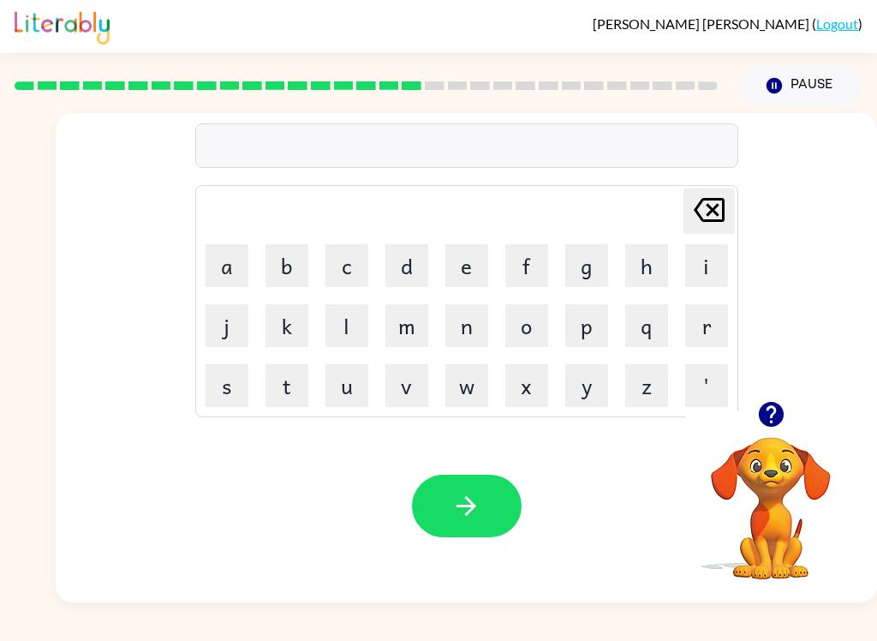
click at [657, 475] on video "Your browser must support playing .mp4 files to use Literably. Please try using…" at bounding box center [770, 495] width 171 height 171
click at [657, 474] on video "Your browser must support playing .mp4 files to use Literably. Please try using…" at bounding box center [770, 495] width 171 height 171
click at [657, 490] on video "Your browser must support playing .mp4 files to use Literably. Please try using…" at bounding box center [770, 495] width 171 height 171
click at [657, 499] on video "Your browser must support playing .mp4 files to use Literably. Please try using…" at bounding box center [770, 495] width 171 height 171
click at [657, 516] on video "Your browser must support playing .mp4 files to use Literably. Please try using…" at bounding box center [770, 495] width 171 height 171
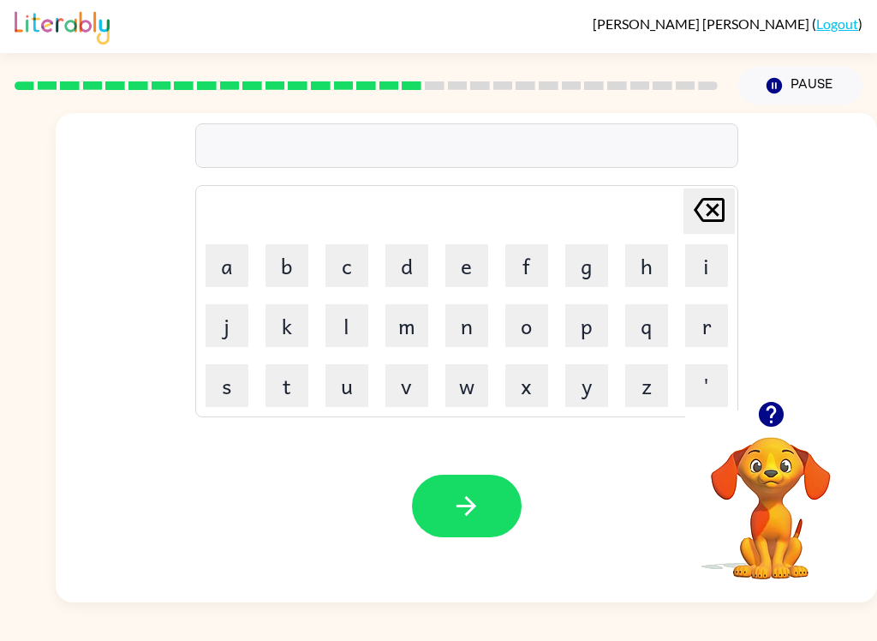
click at [657, 514] on video "Your browser must support playing .mp4 files to use Literably. Please try using…" at bounding box center [770, 495] width 171 height 171
click at [657, 507] on video "Your browser must support playing .mp4 files to use Literably. Please try using…" at bounding box center [770, 495] width 171 height 171
click at [657, 506] on video "Your browser must support playing .mp4 files to use Literably. Please try using…" at bounding box center [770, 495] width 171 height 171
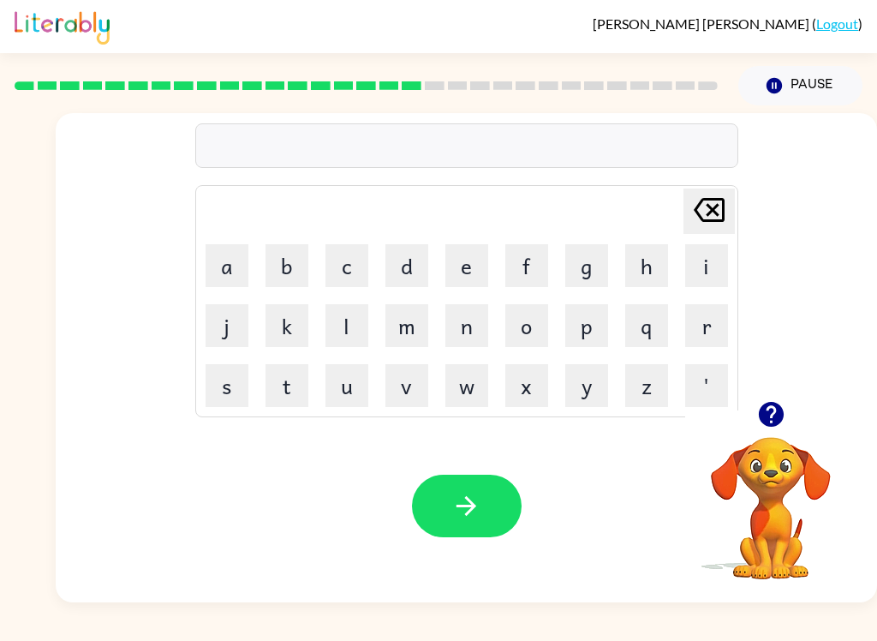
click at [657, 497] on video "Your browser must support playing .mp4 files to use Literably. Please try using…" at bounding box center [770, 495] width 171 height 171
click at [657, 496] on video "Your browser must support playing .mp4 files to use Literably. Please try using…" at bounding box center [770, 495] width 171 height 171
click at [657, 490] on video "Your browser must support playing .mp4 files to use Literably. Please try using…" at bounding box center [770, 495] width 171 height 171
click at [657, 487] on video "Your browser must support playing .mp4 files to use Literably. Please try using…" at bounding box center [770, 495] width 171 height 171
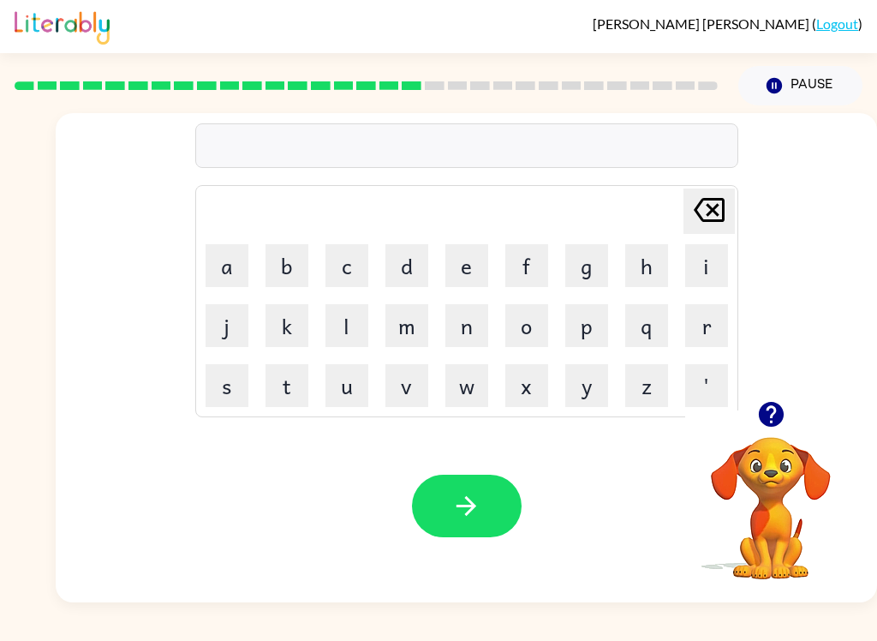
click at [657, 501] on video "Your browser must support playing .mp4 files to use Literably. Please try using…" at bounding box center [770, 495] width 171 height 171
click at [657, 500] on video "Your browser must support playing .mp4 files to use Literably. Please try using…" at bounding box center [770, 495] width 171 height 171
click at [657, 522] on video "Your browser must support playing .mp4 files to use Literably. Please try using…" at bounding box center [770, 495] width 171 height 171
